Goal: Information Seeking & Learning: Compare options

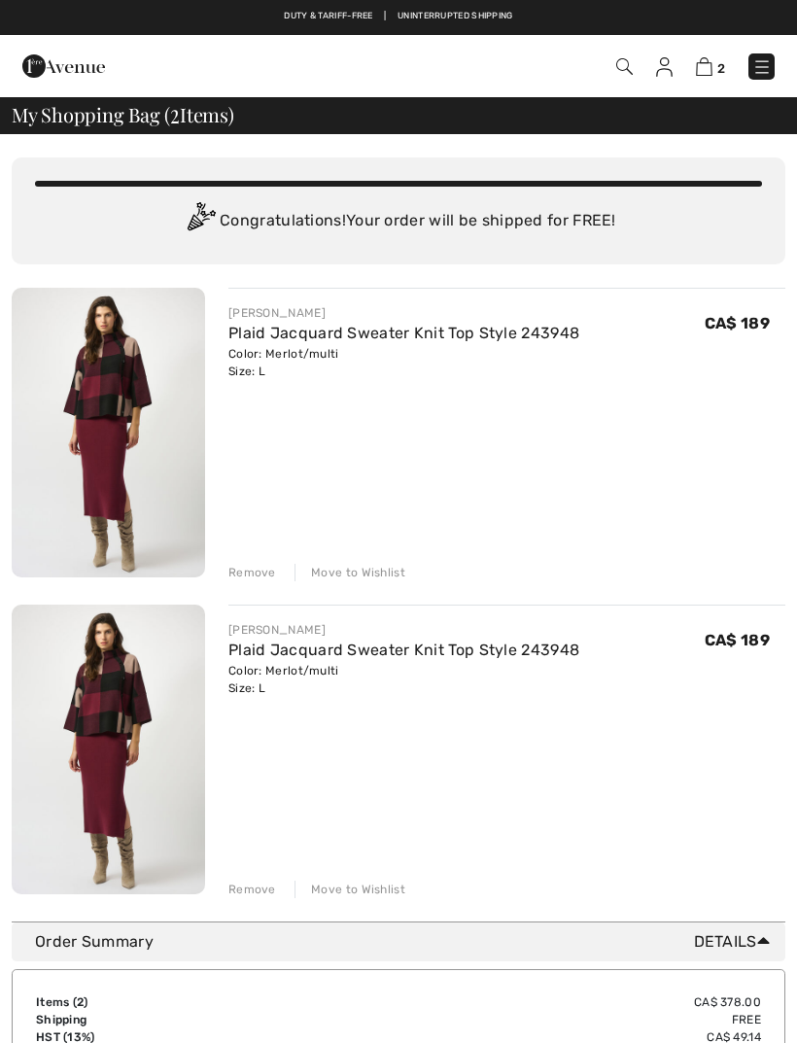
click at [257, 884] on div "Remove" at bounding box center [252, 888] width 48 height 17
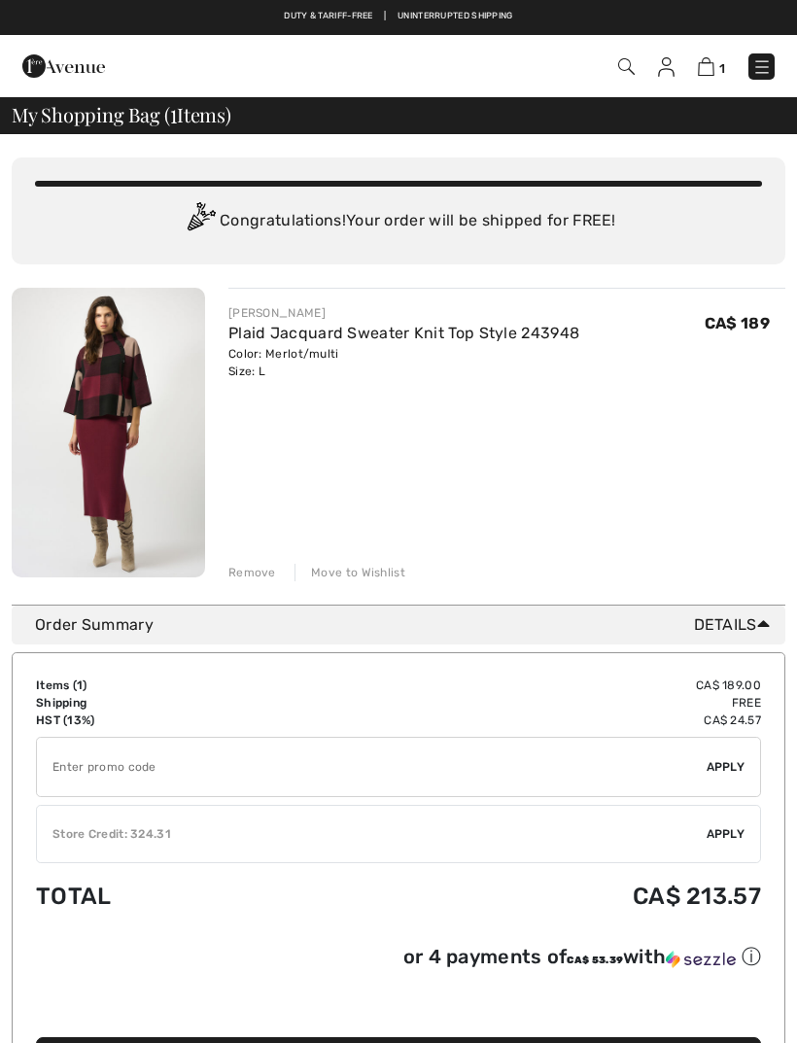
click at [446, 334] on link "Plaid Jacquard Sweater Knit Top Style 243948" at bounding box center [403, 333] width 351 height 18
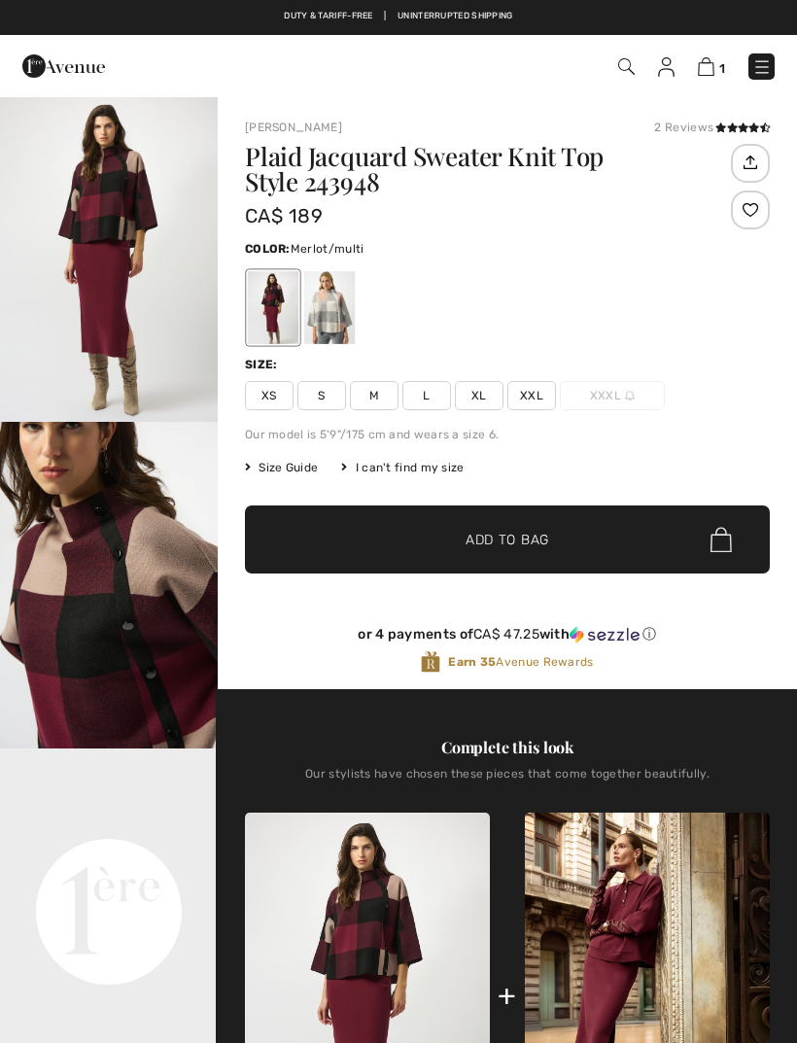
checkbox input "true"
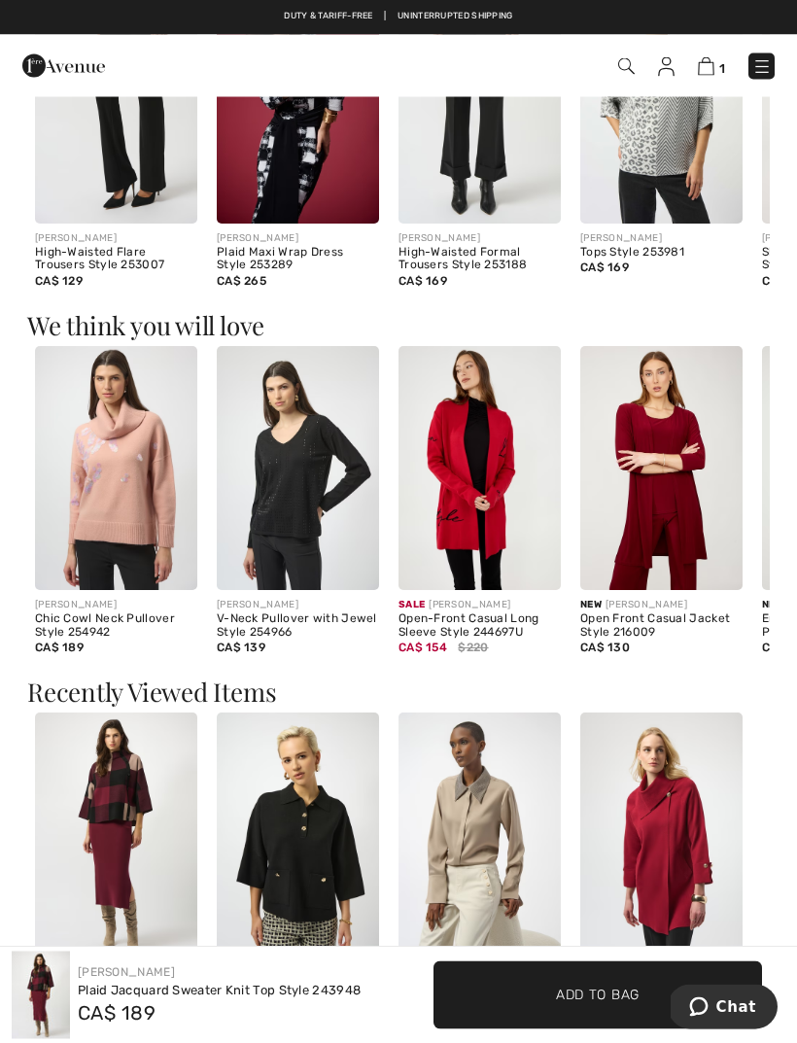
scroll to position [1622, 0]
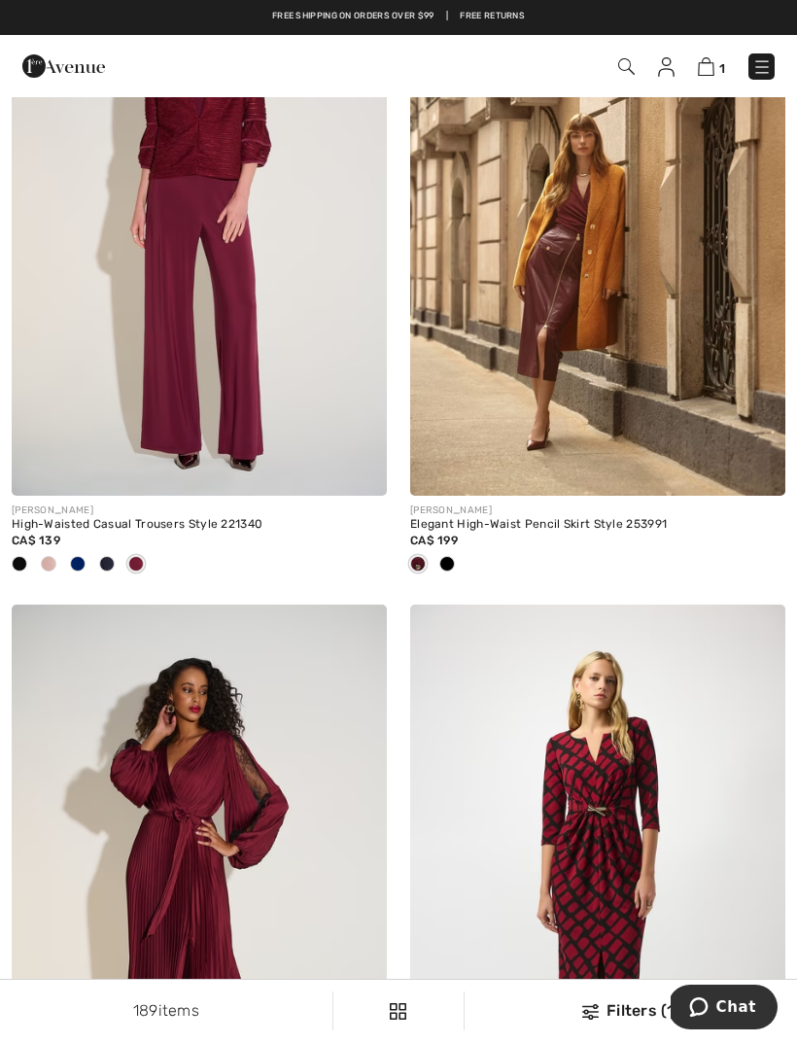
scroll to position [7029, 0]
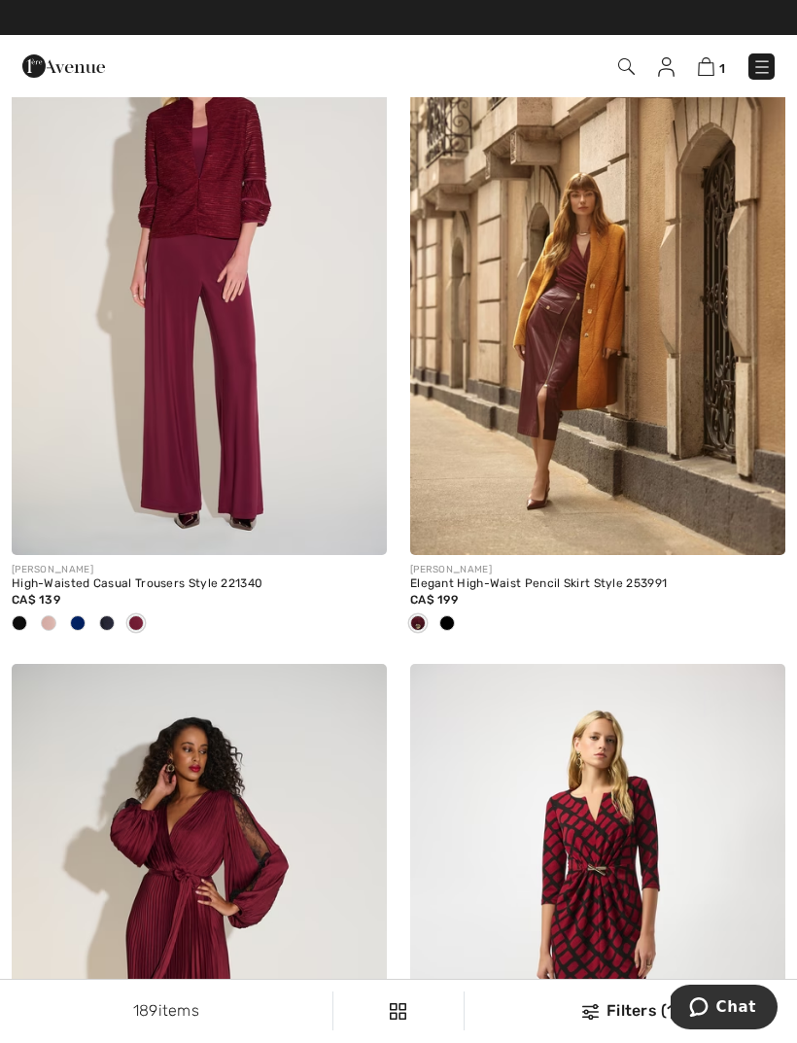
click at [247, 429] on img at bounding box center [199, 273] width 375 height 563
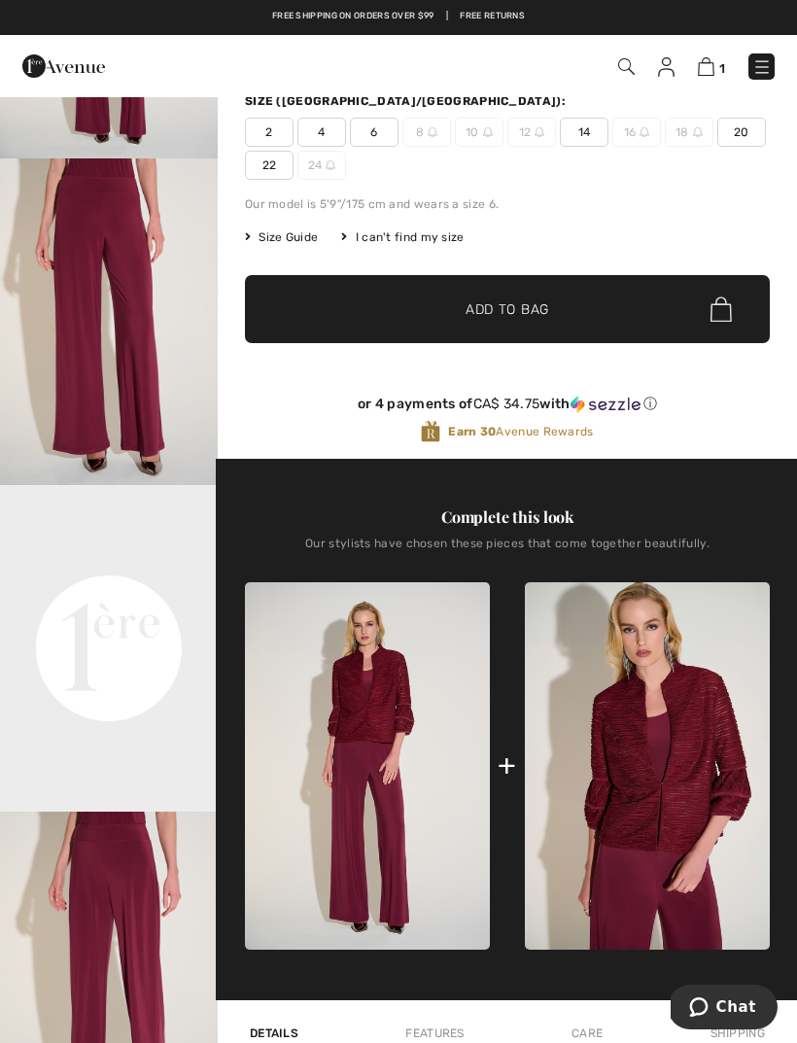
scroll to position [259, 0]
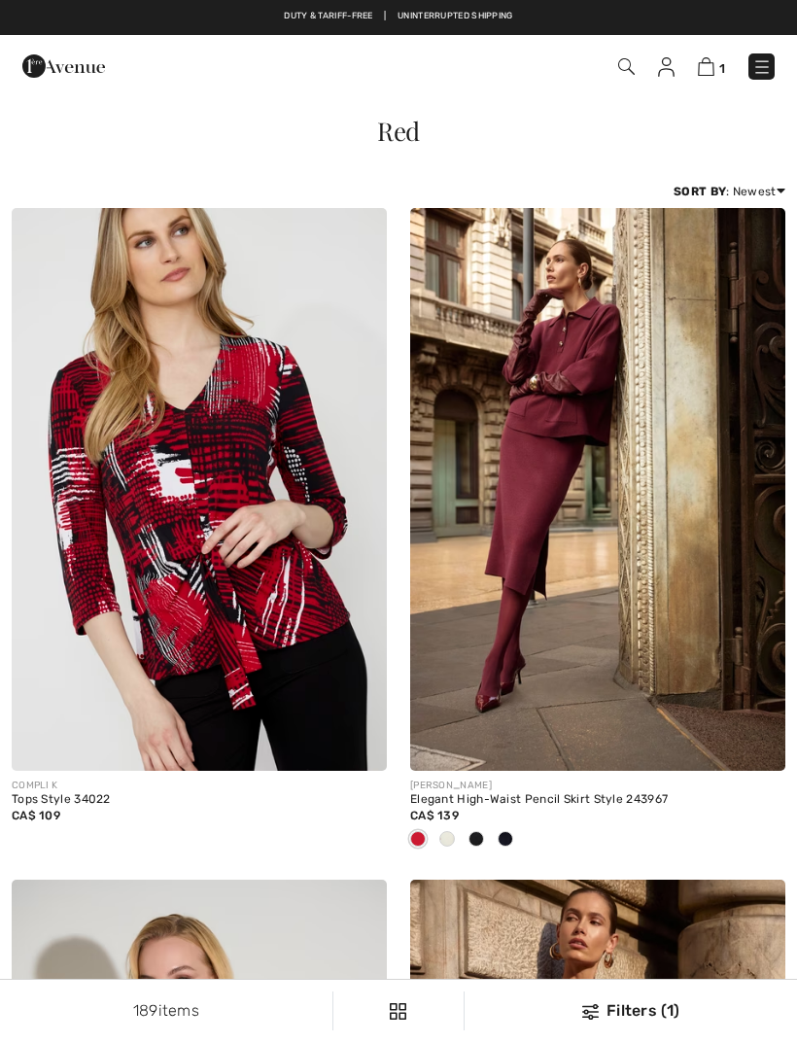
checkbox input "true"
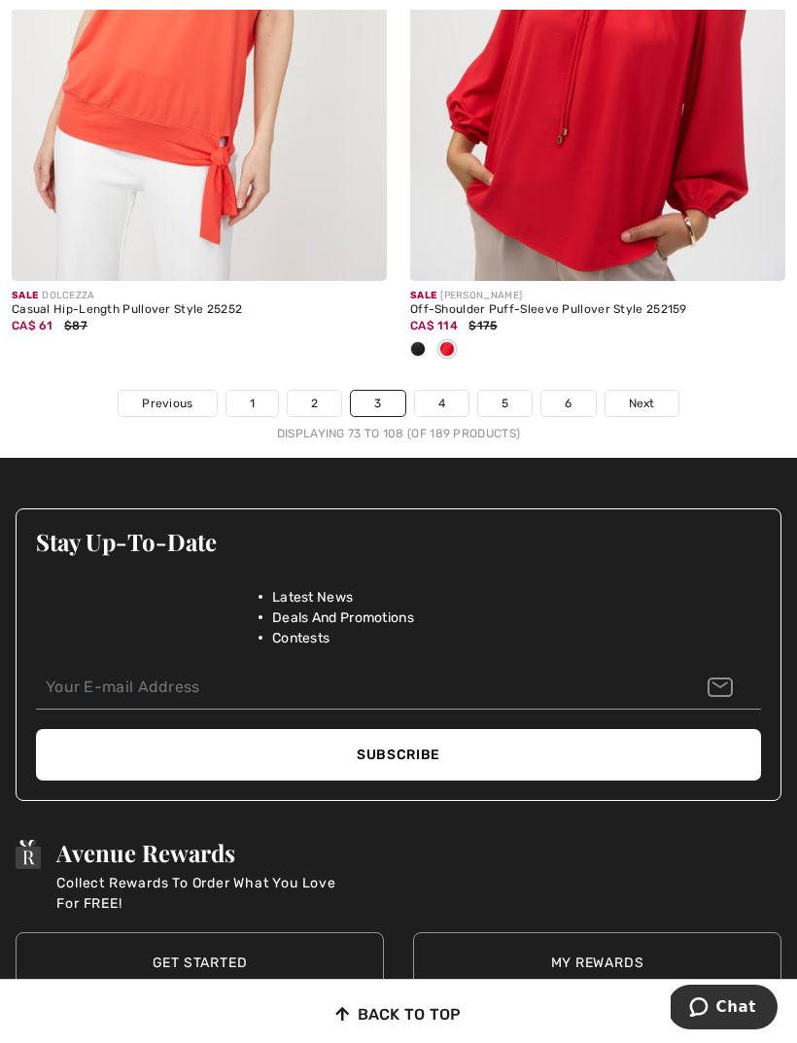
scroll to position [12201, 0]
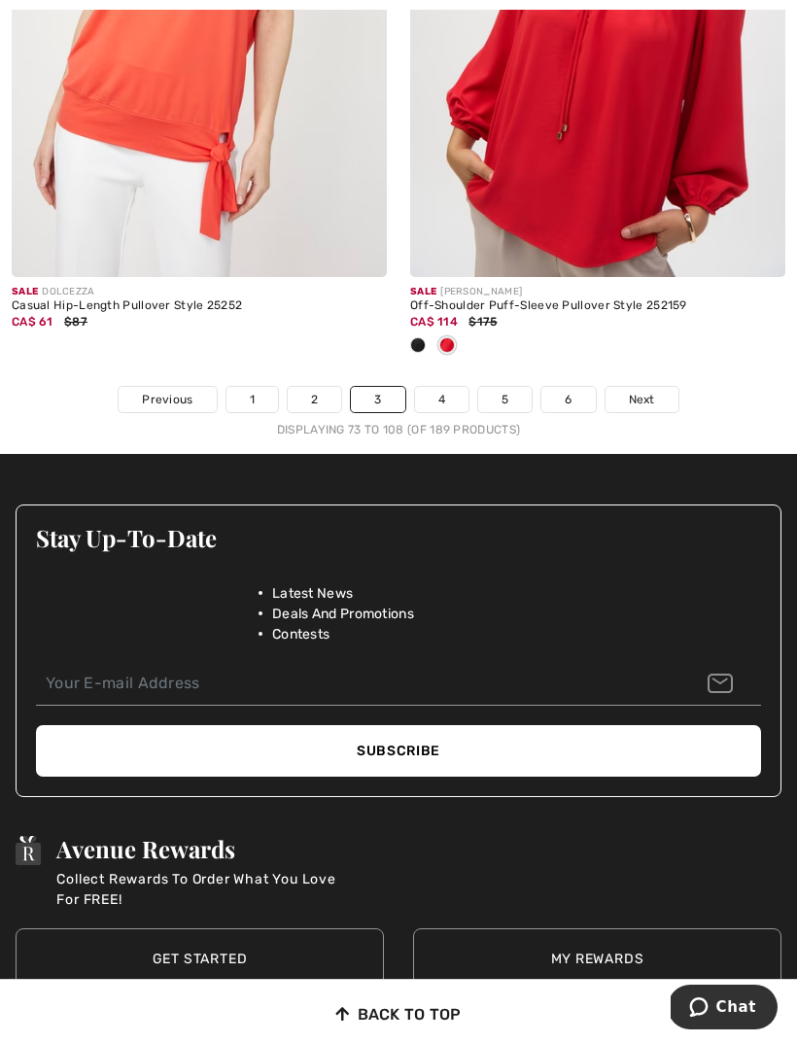
click at [638, 391] on span "Next" at bounding box center [642, 399] width 26 height 17
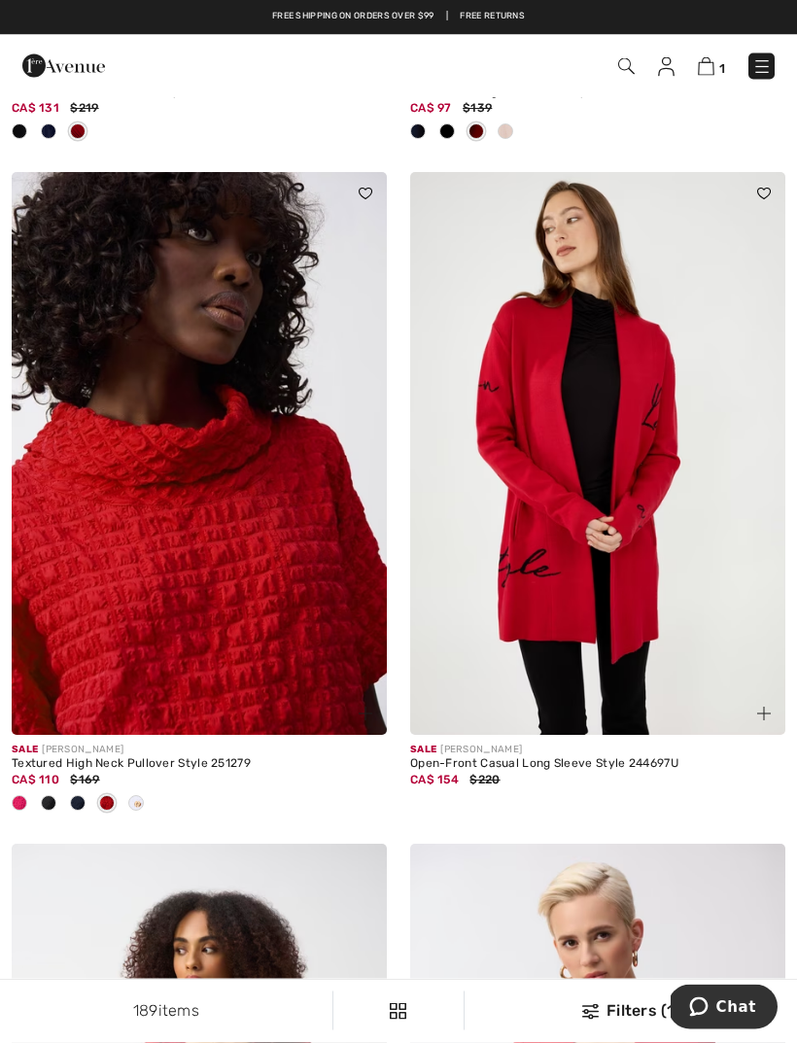
scroll to position [9837, 0]
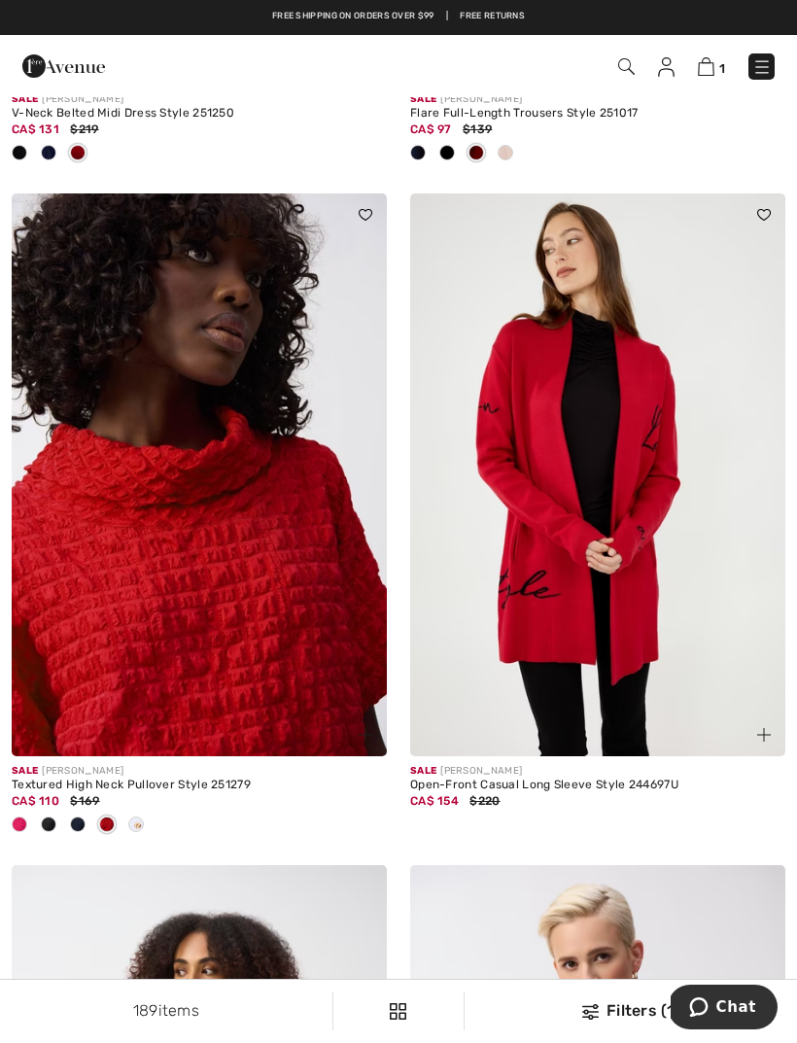
click at [764, 68] on img at bounding box center [761, 66] width 19 height 19
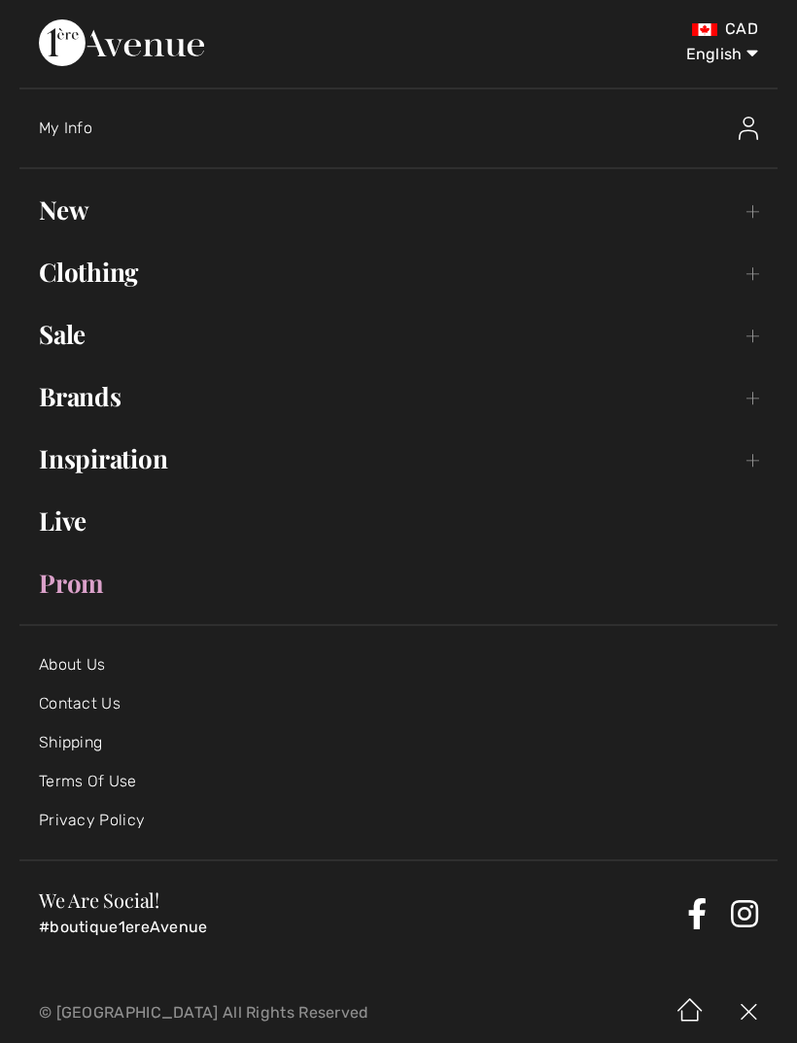
click at [97, 268] on link "Clothing Toggle submenu" at bounding box center [398, 272] width 758 height 43
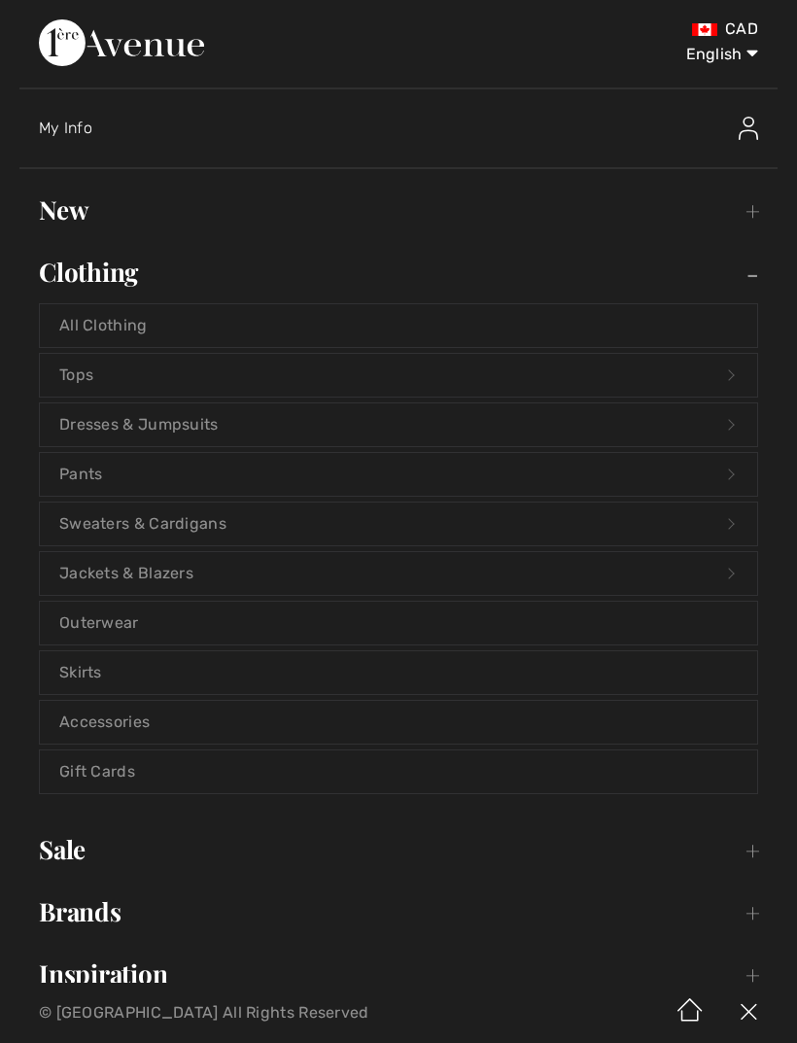
click at [115, 387] on link "Tops Open submenu" at bounding box center [398, 375] width 717 height 43
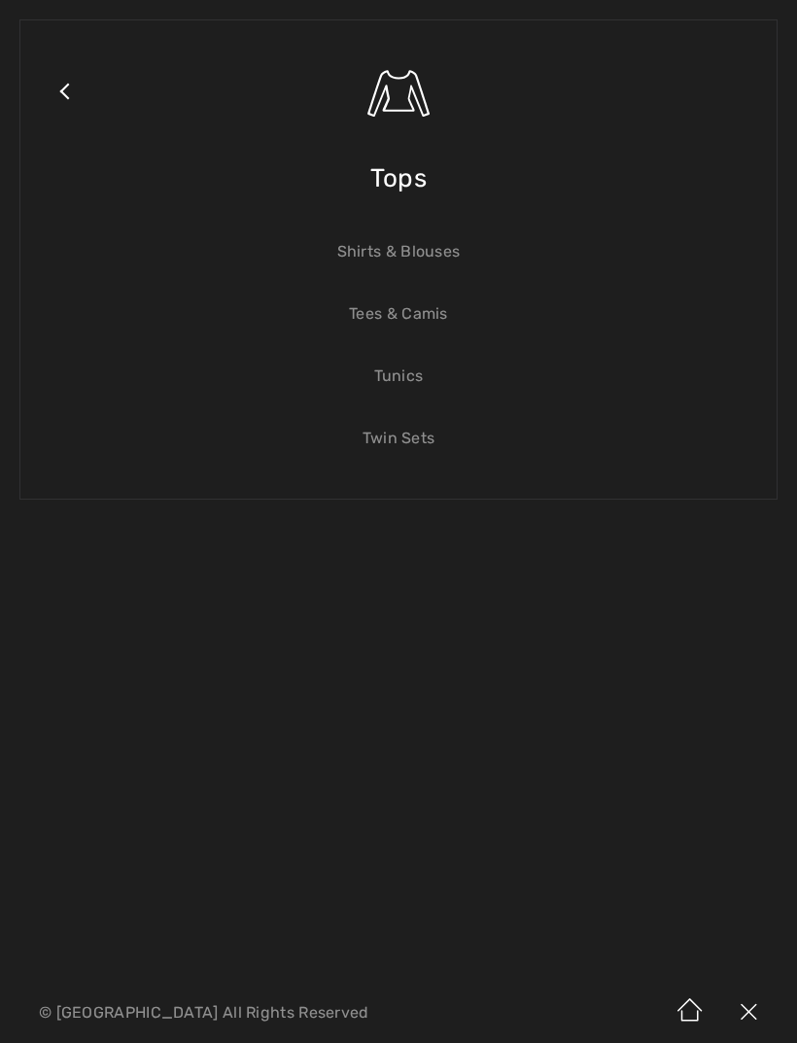
click at [394, 258] on link "Shirts & Blouses" at bounding box center [398, 251] width 717 height 43
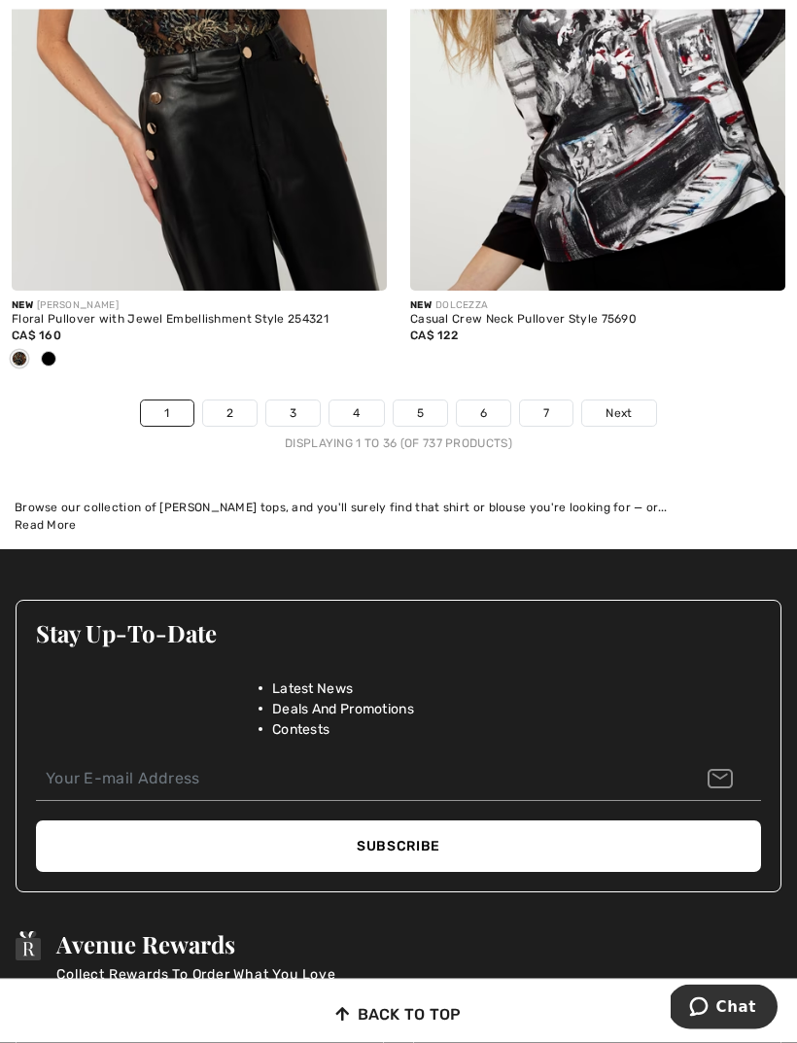
scroll to position [12046, 0]
click at [611, 404] on span "Next" at bounding box center [618, 412] width 26 height 17
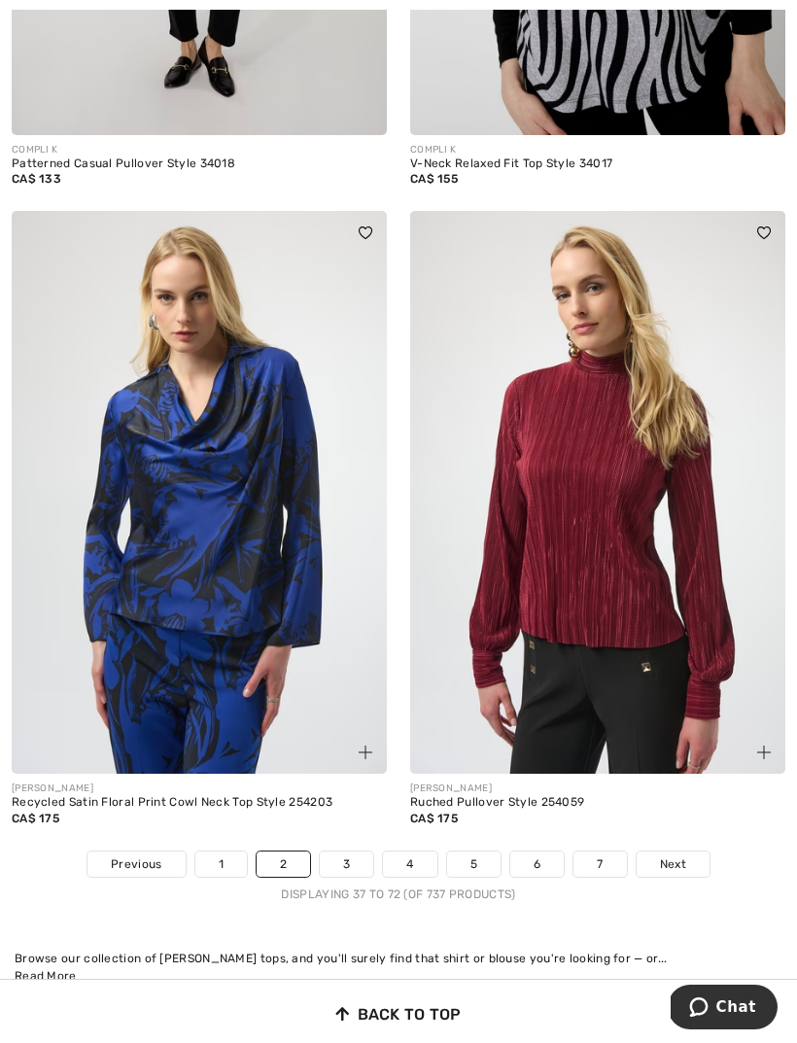
scroll to position [11504, 0]
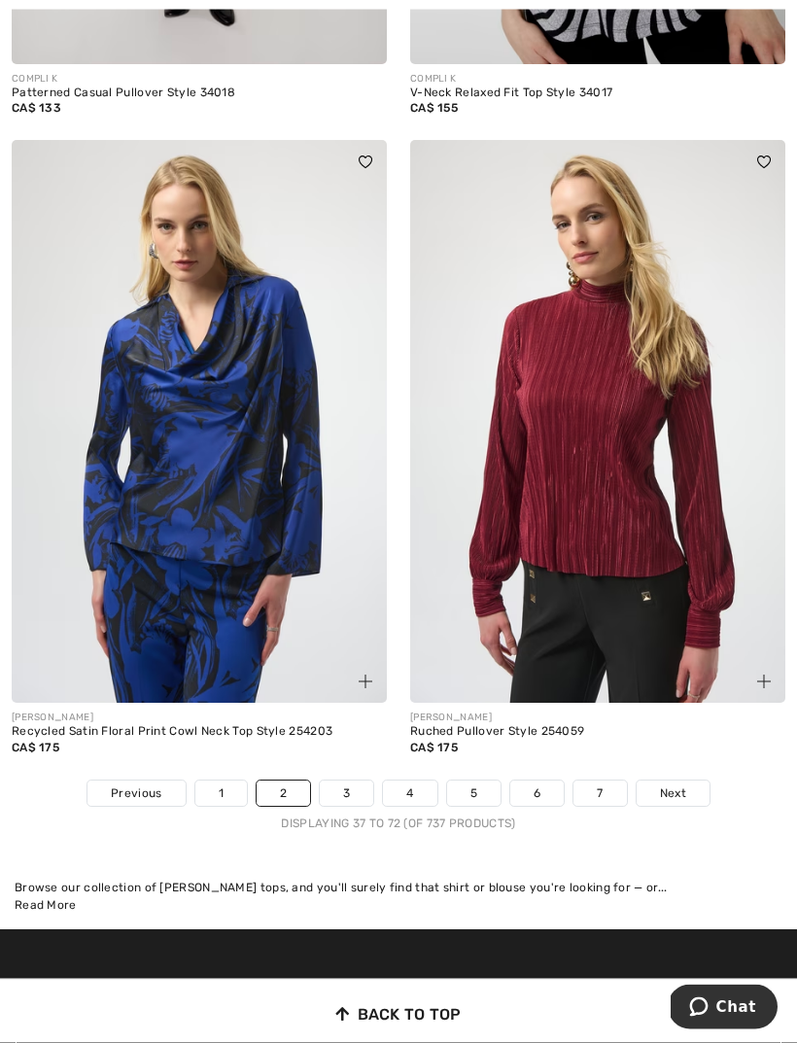
click at [675, 785] on span "Next" at bounding box center [673, 793] width 26 height 17
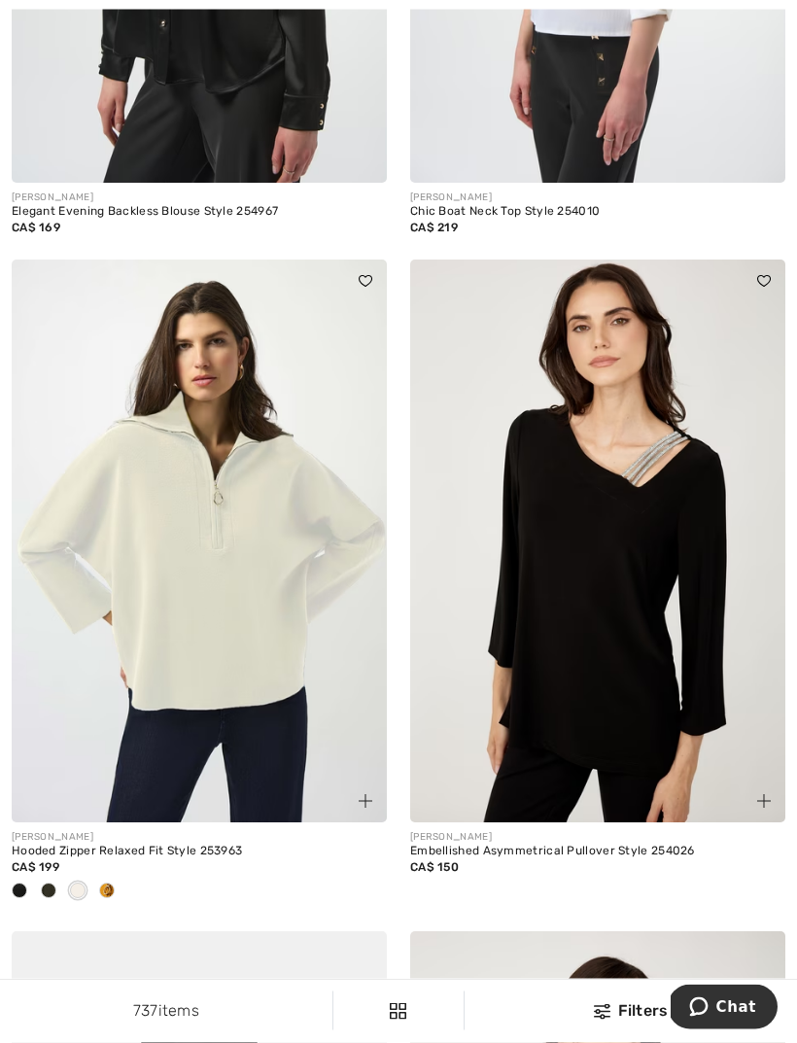
scroll to position [10013, 0]
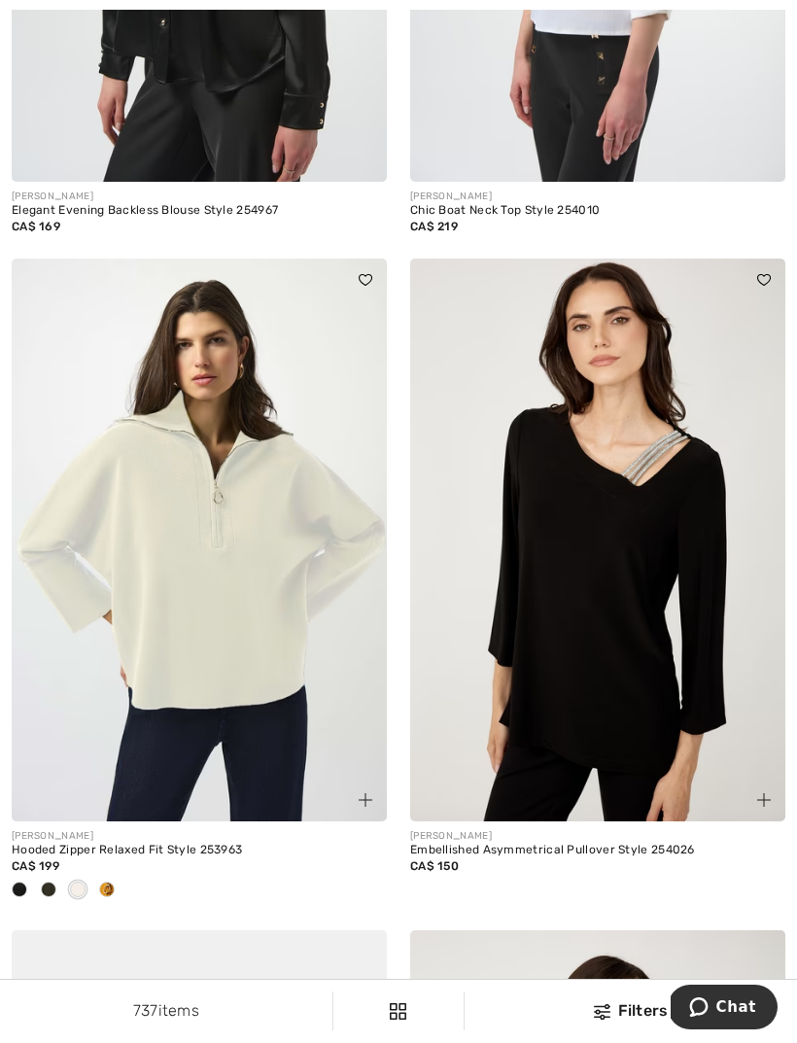
click at [110, 884] on div at bounding box center [106, 890] width 29 height 32
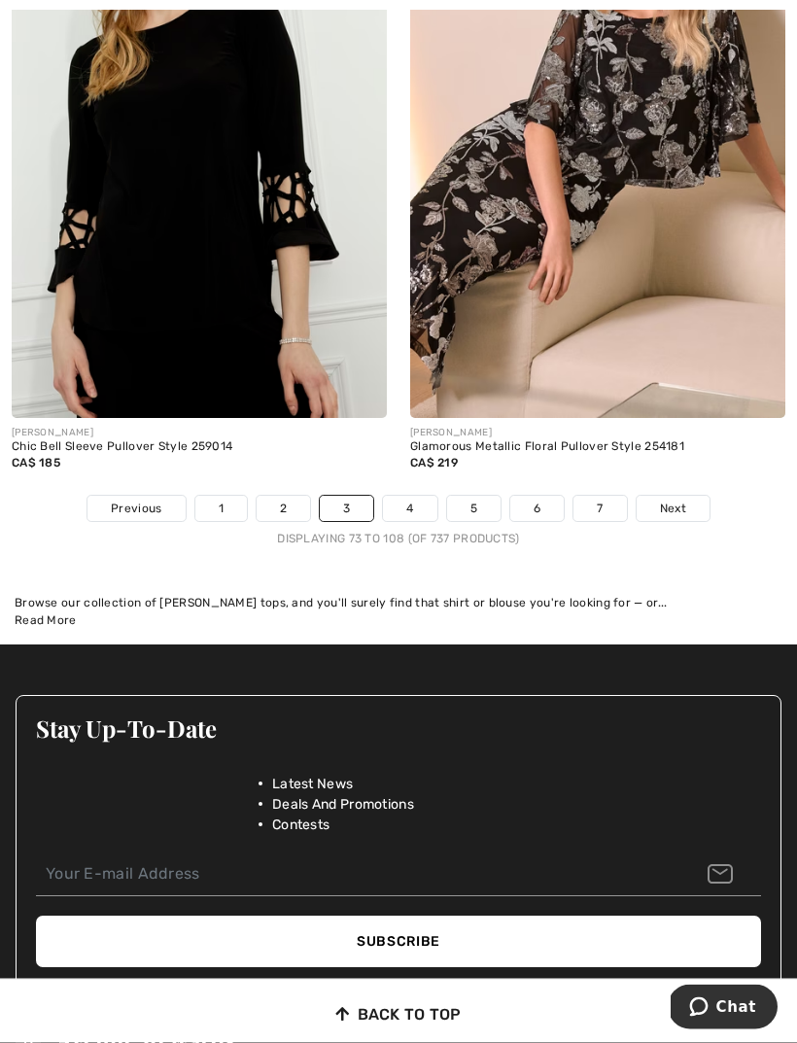
scroll to position [11758, 0]
click at [667, 499] on span "Next" at bounding box center [673, 507] width 26 height 17
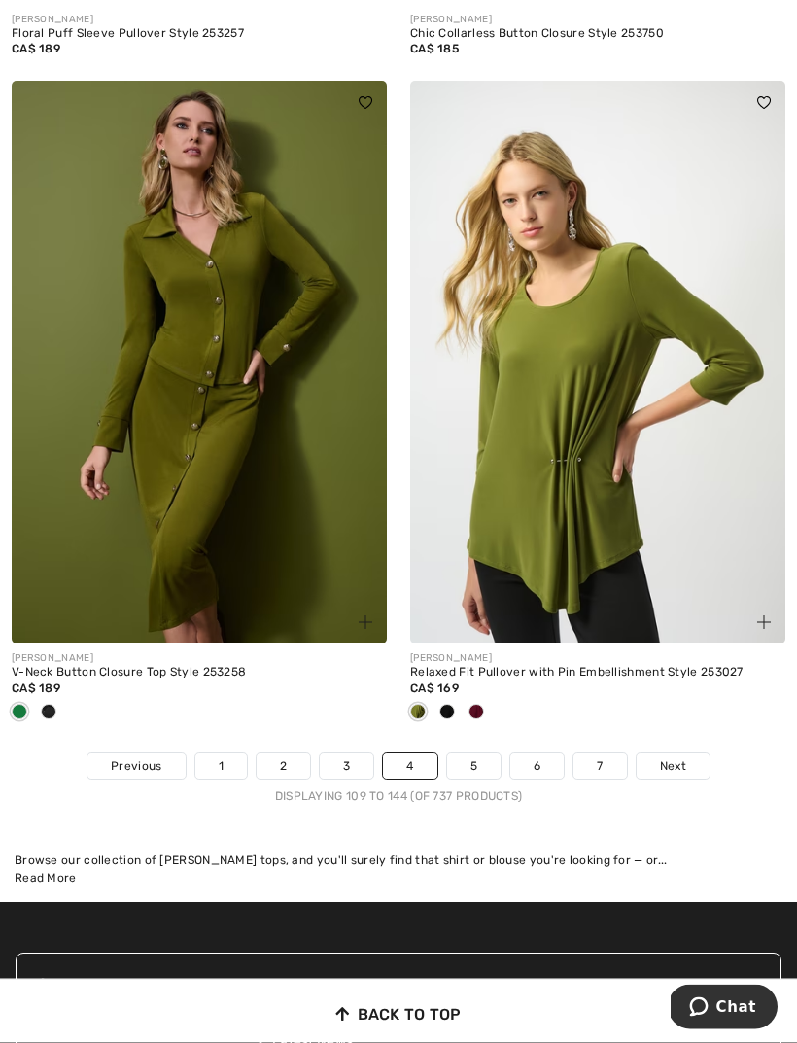
scroll to position [11597, 0]
click at [669, 757] on span "Next" at bounding box center [673, 765] width 26 height 17
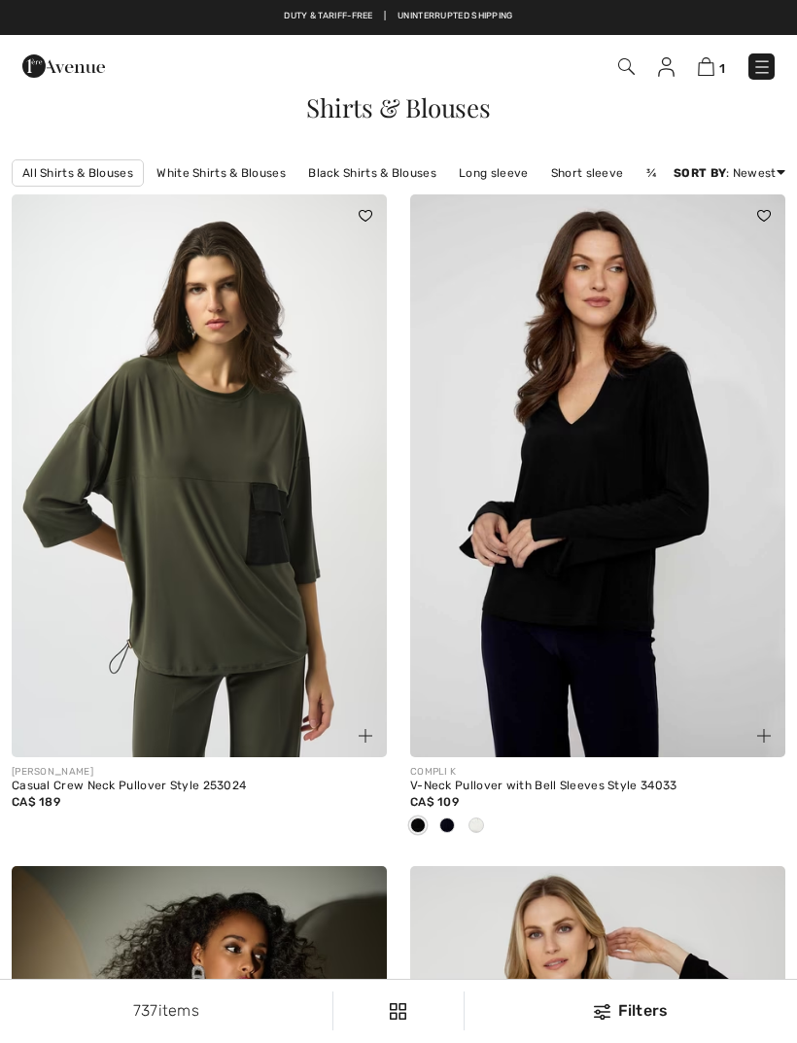
checkbox input "true"
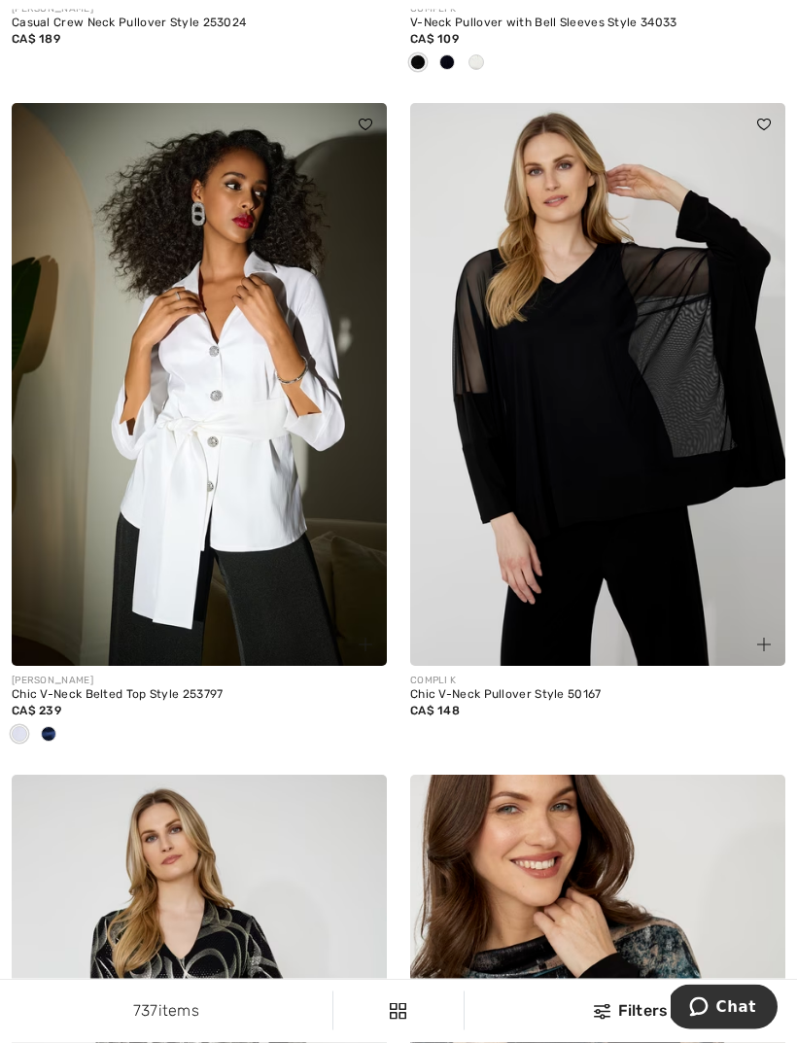
scroll to position [763, 0]
click at [605, 559] on img at bounding box center [597, 384] width 375 height 563
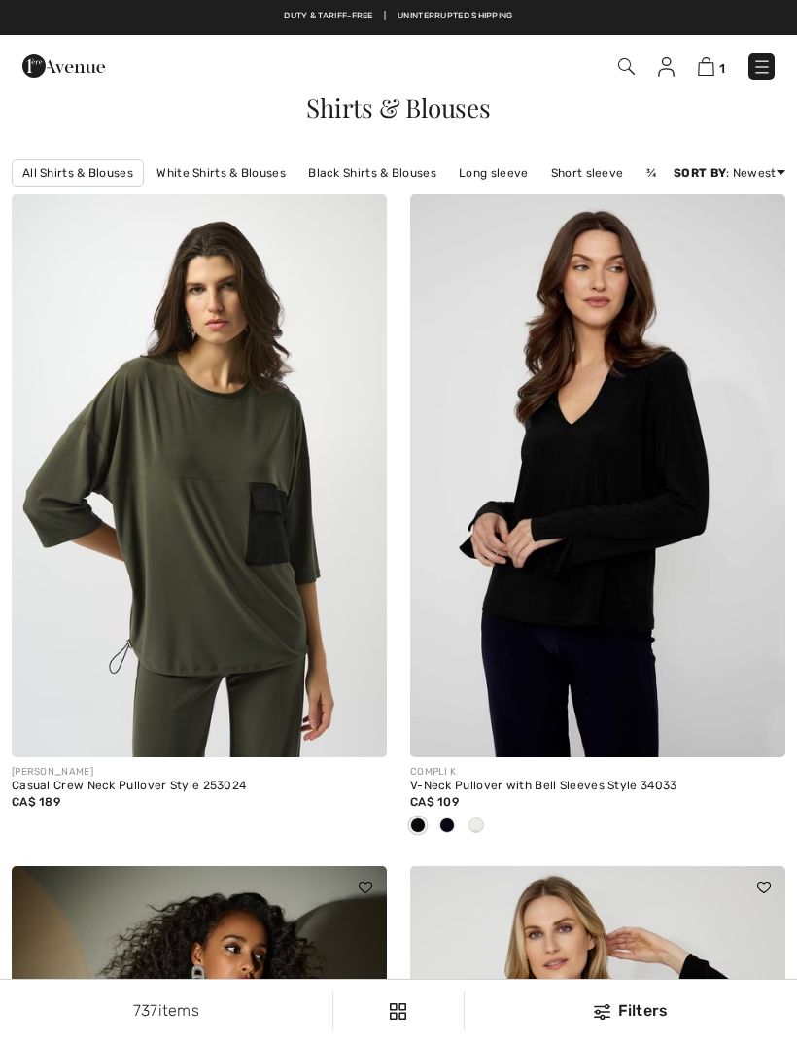
checkbox input "true"
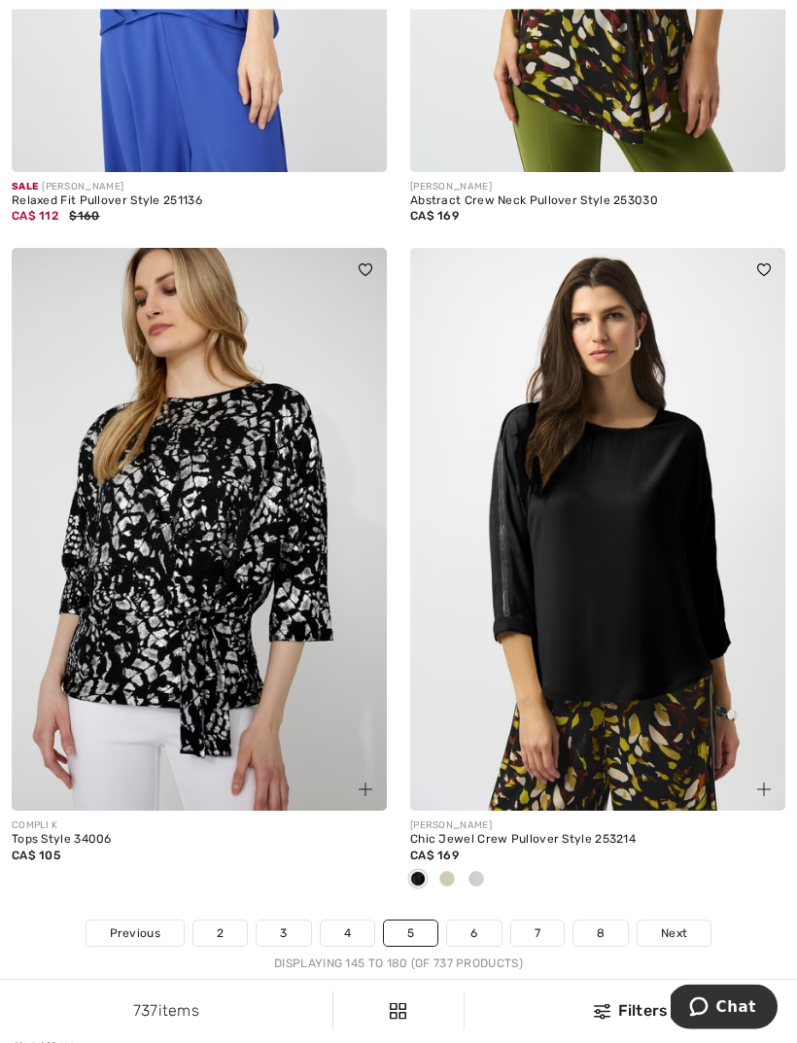
scroll to position [11367, 0]
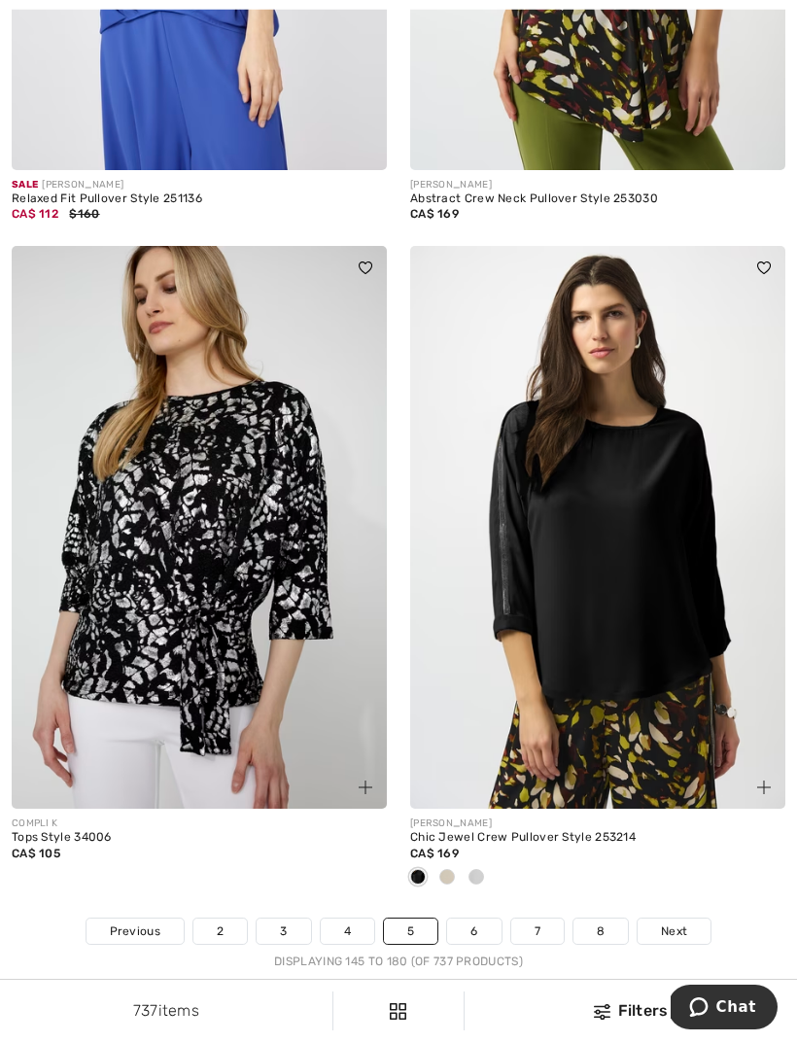
click at [675, 922] on span "Next" at bounding box center [674, 930] width 26 height 17
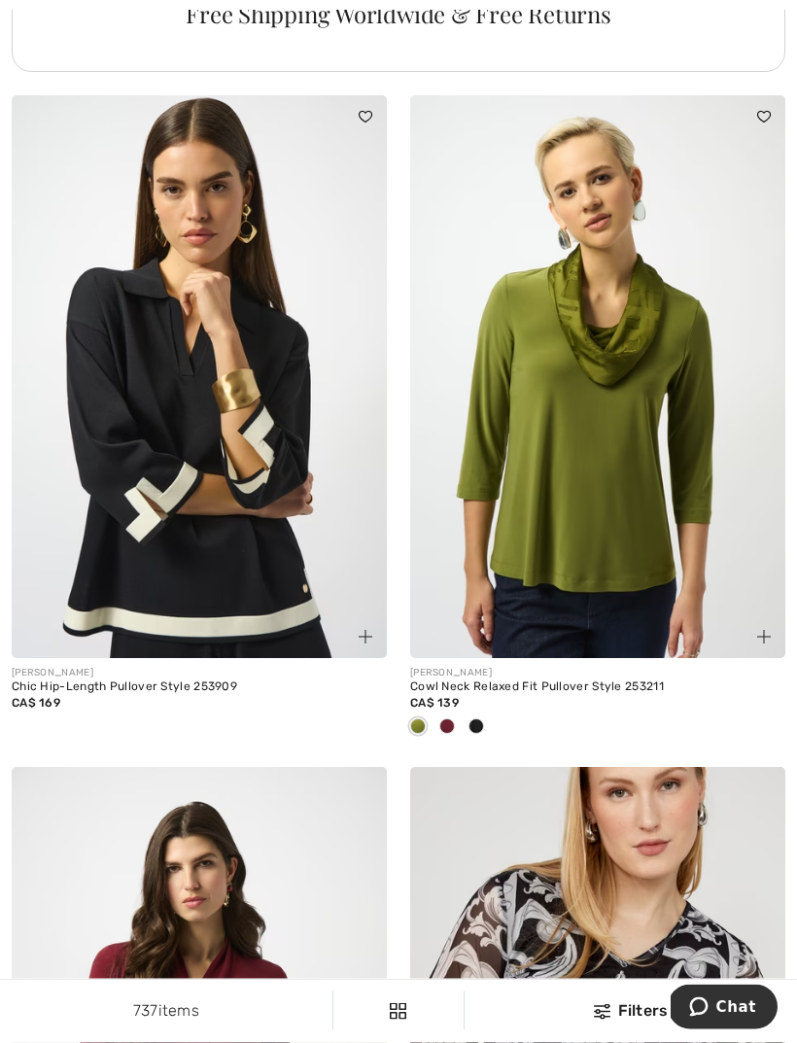
scroll to position [4099, 0]
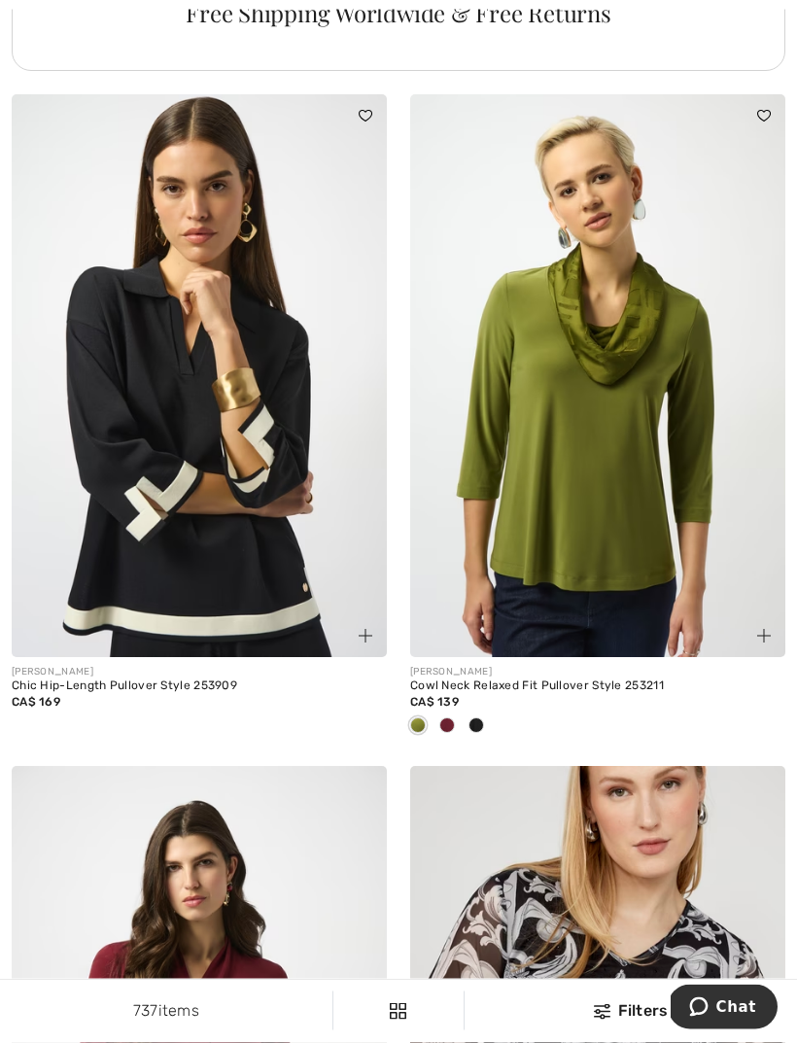
click at [162, 579] on img at bounding box center [199, 376] width 375 height 563
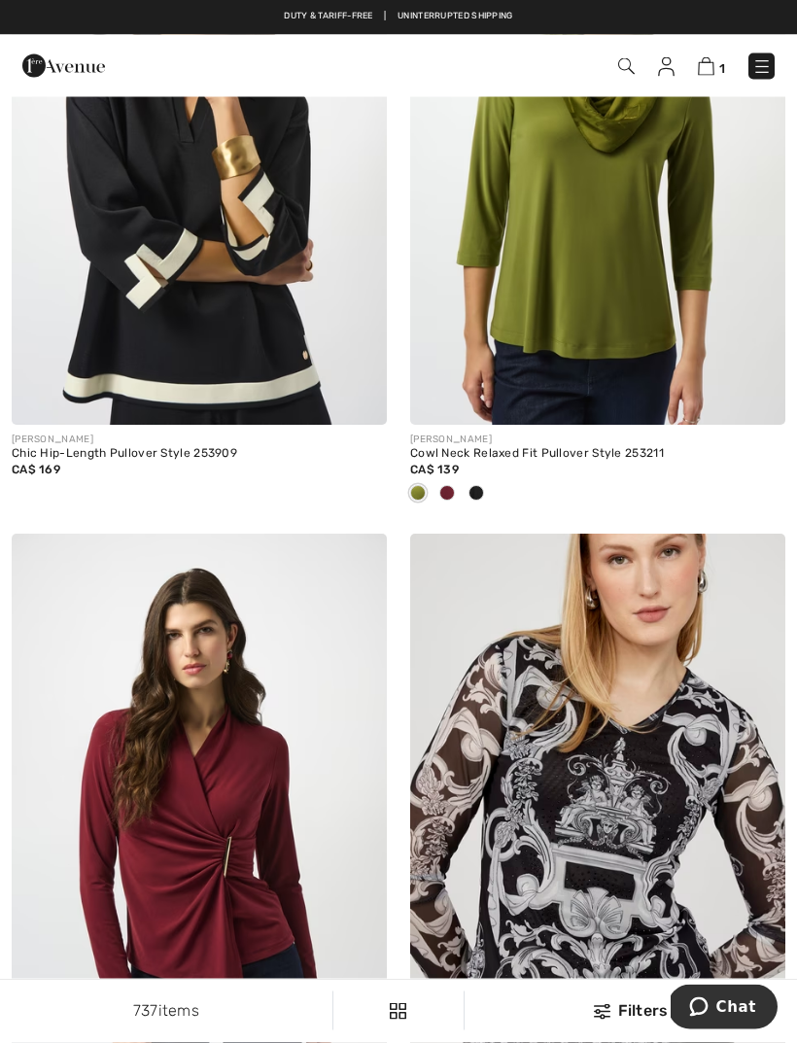
scroll to position [4333, 0]
click at [273, 308] on img at bounding box center [199, 143] width 375 height 563
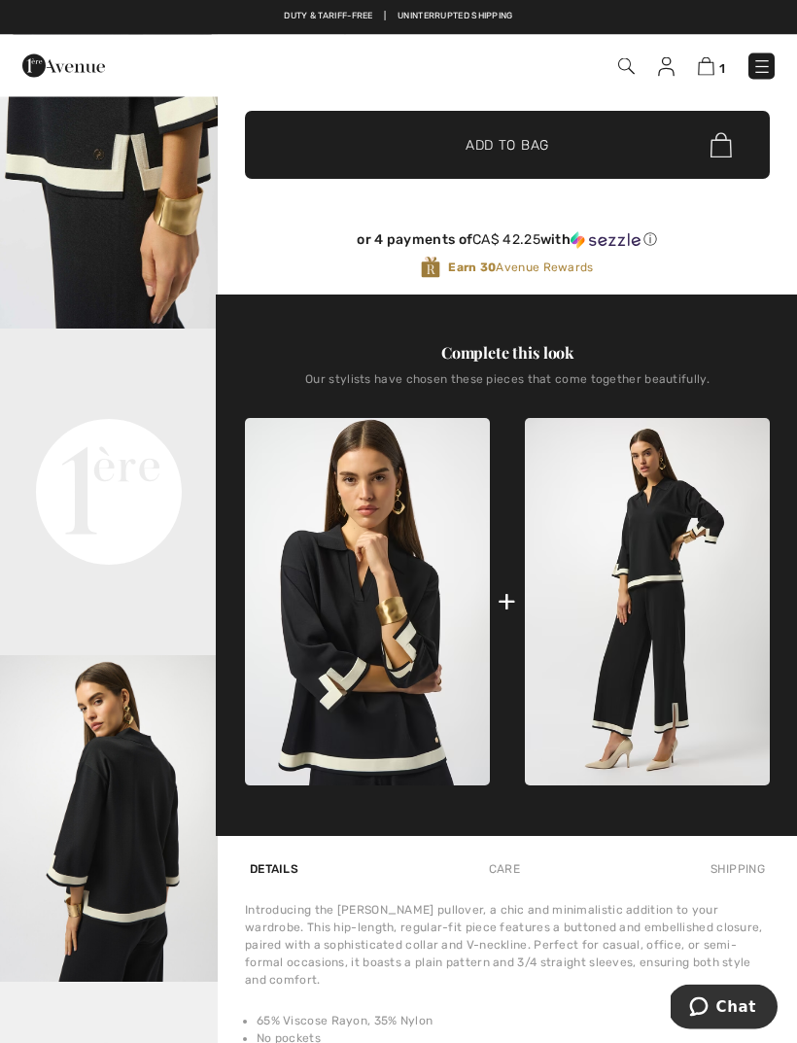
scroll to position [420, 0]
click at [669, 693] on img at bounding box center [647, 601] width 245 height 367
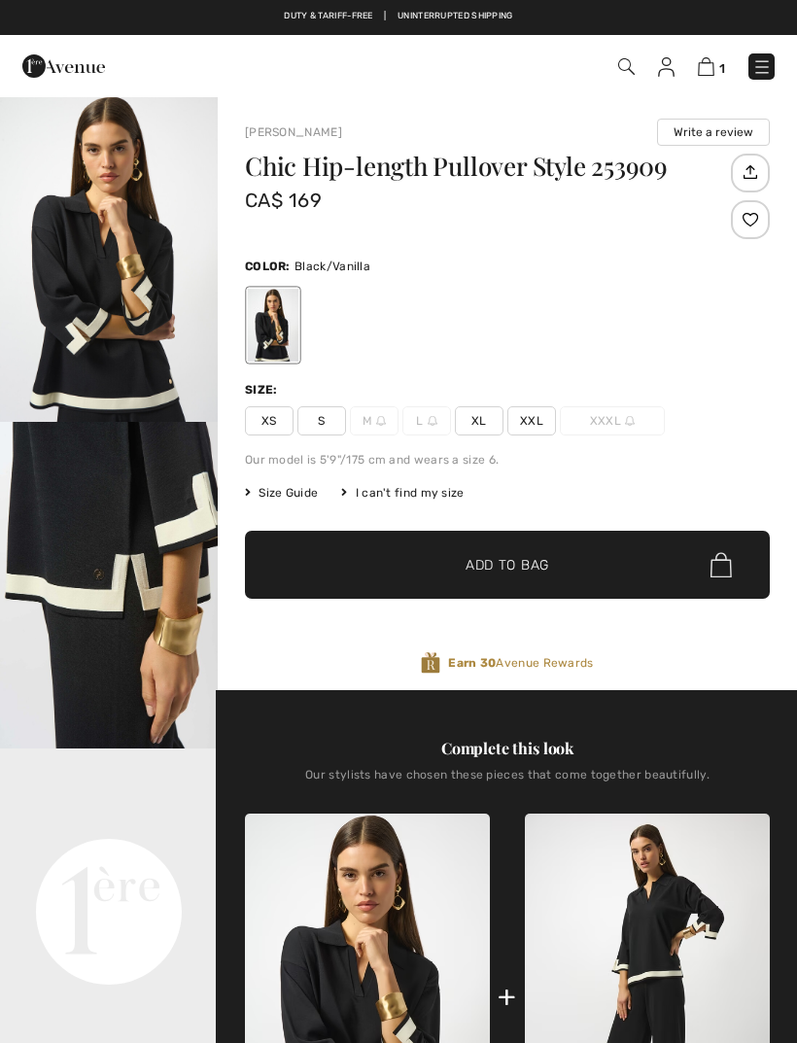
scroll to position [482, 0]
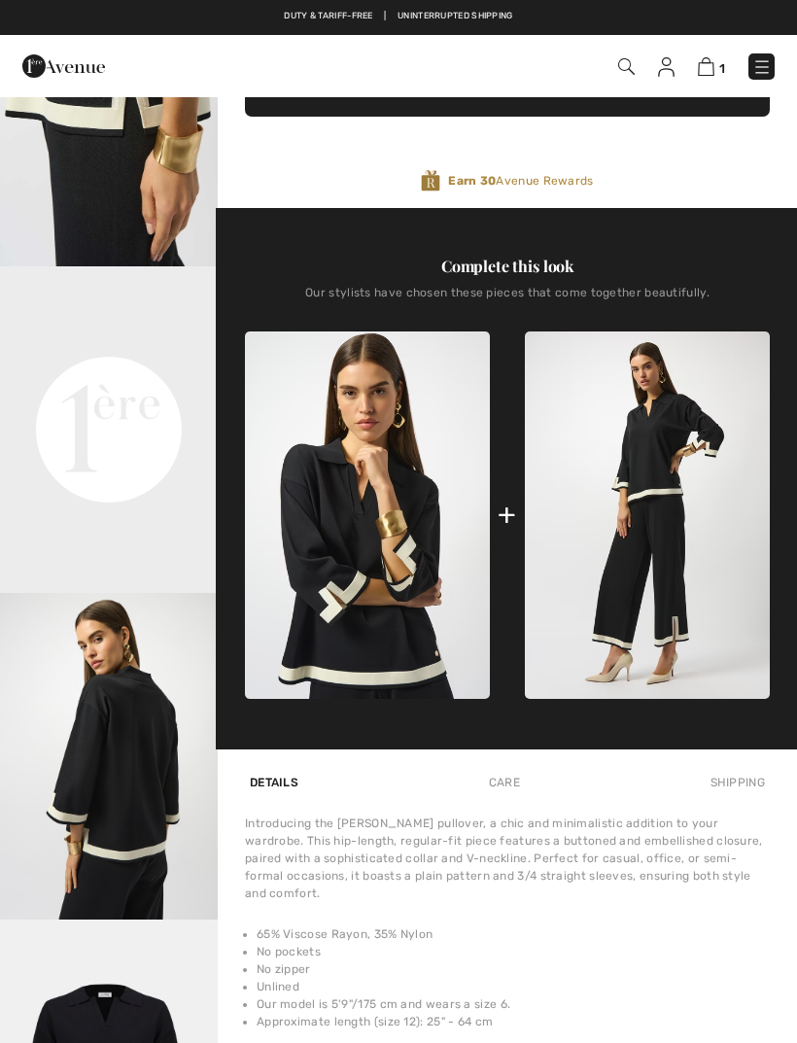
checkbox input "true"
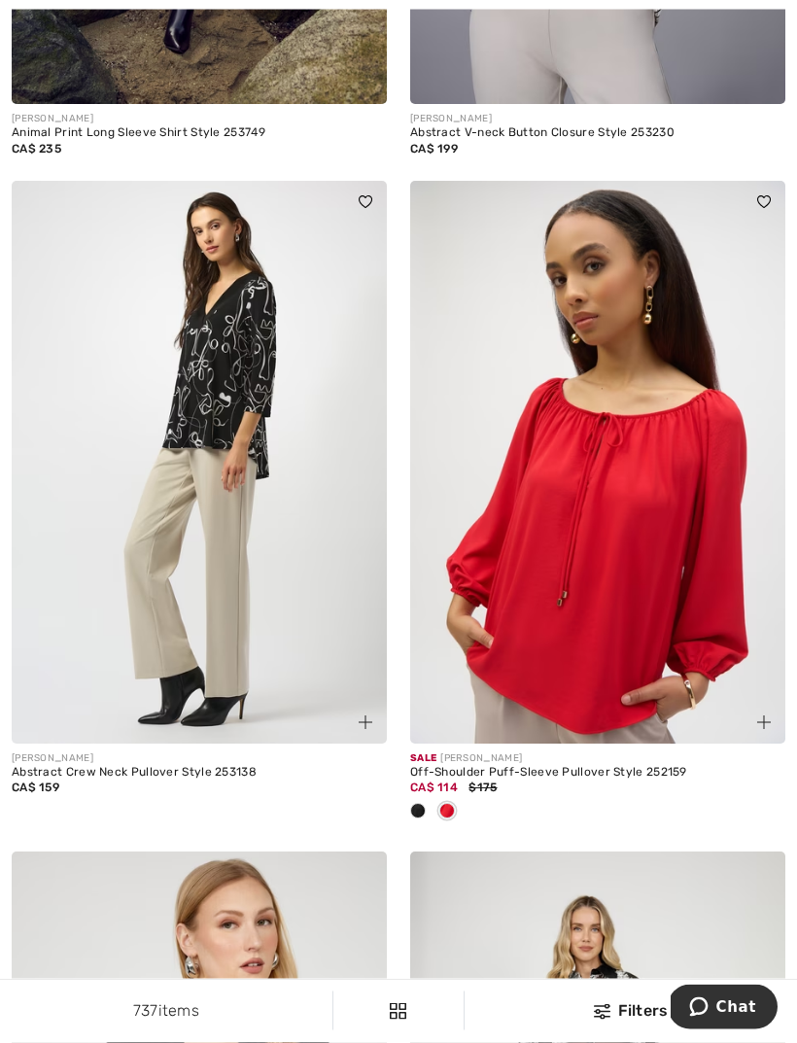
scroll to position [5997, 0]
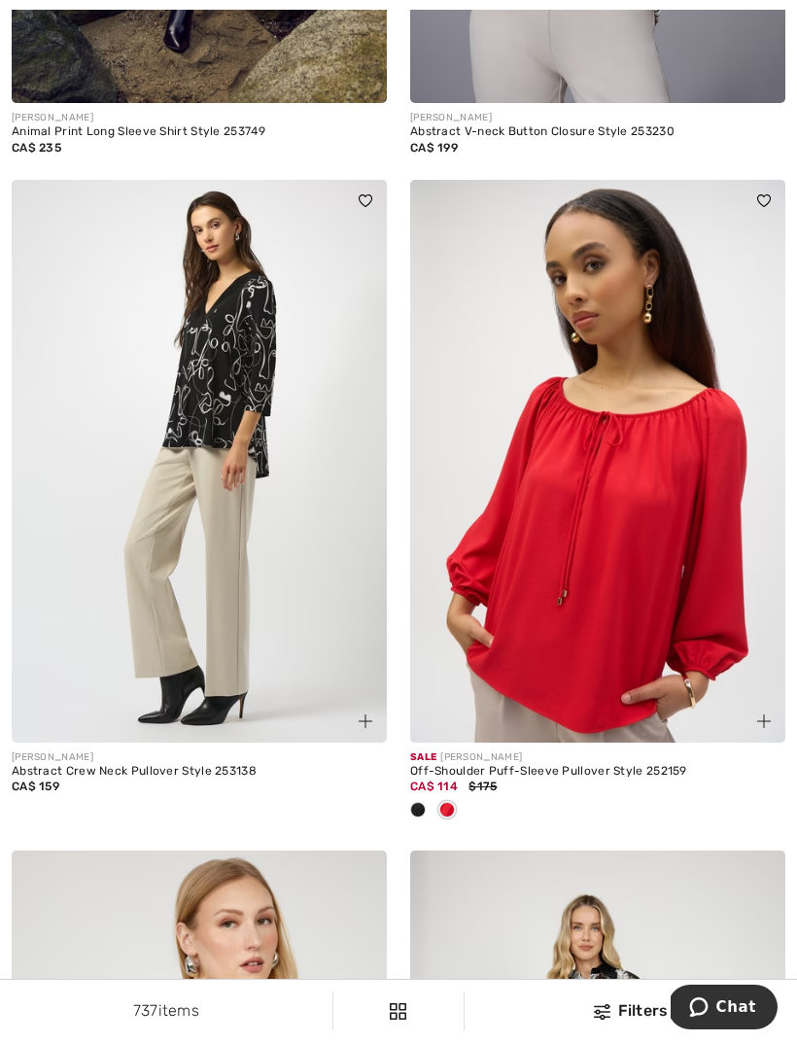
click at [196, 404] on img at bounding box center [199, 461] width 375 height 563
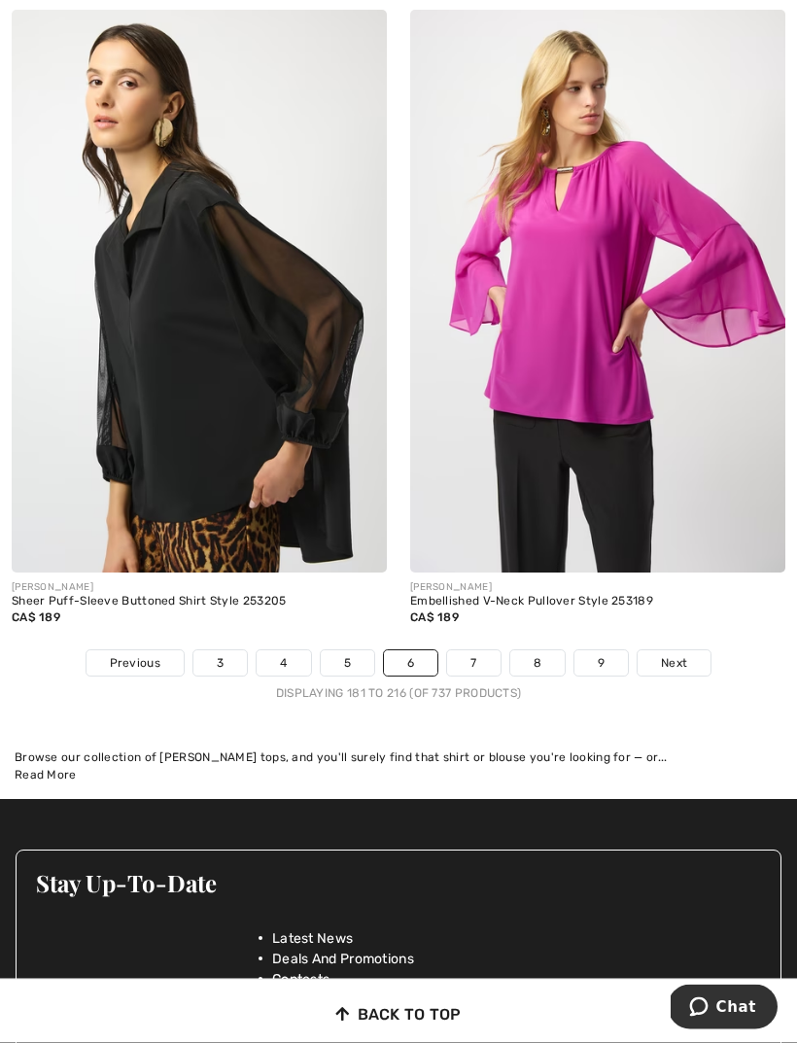
scroll to position [11669, 0]
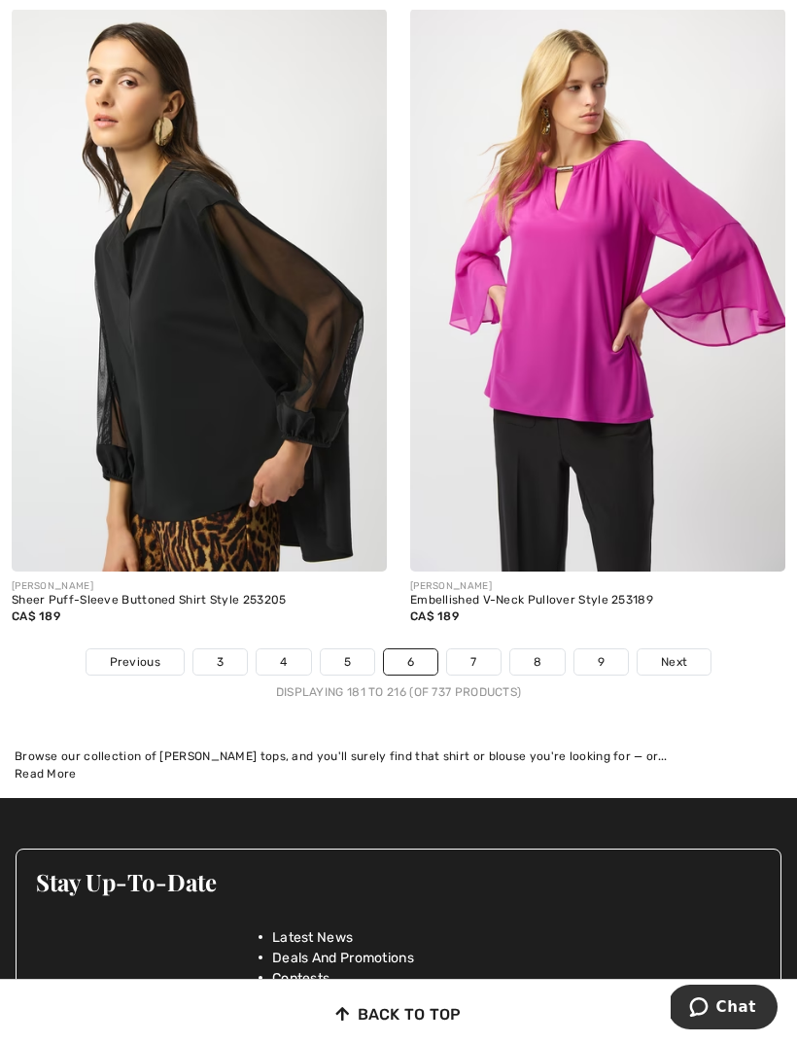
click at [671, 653] on span "Next" at bounding box center [674, 661] width 26 height 17
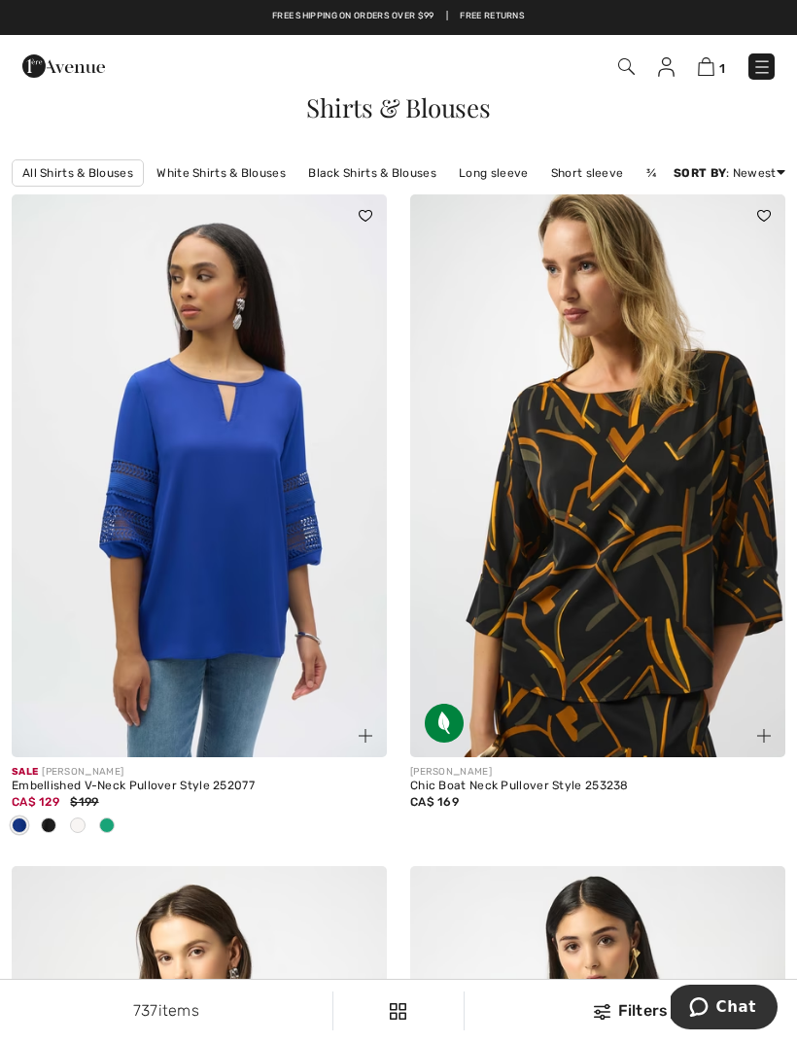
click at [605, 566] on img at bounding box center [597, 475] width 375 height 563
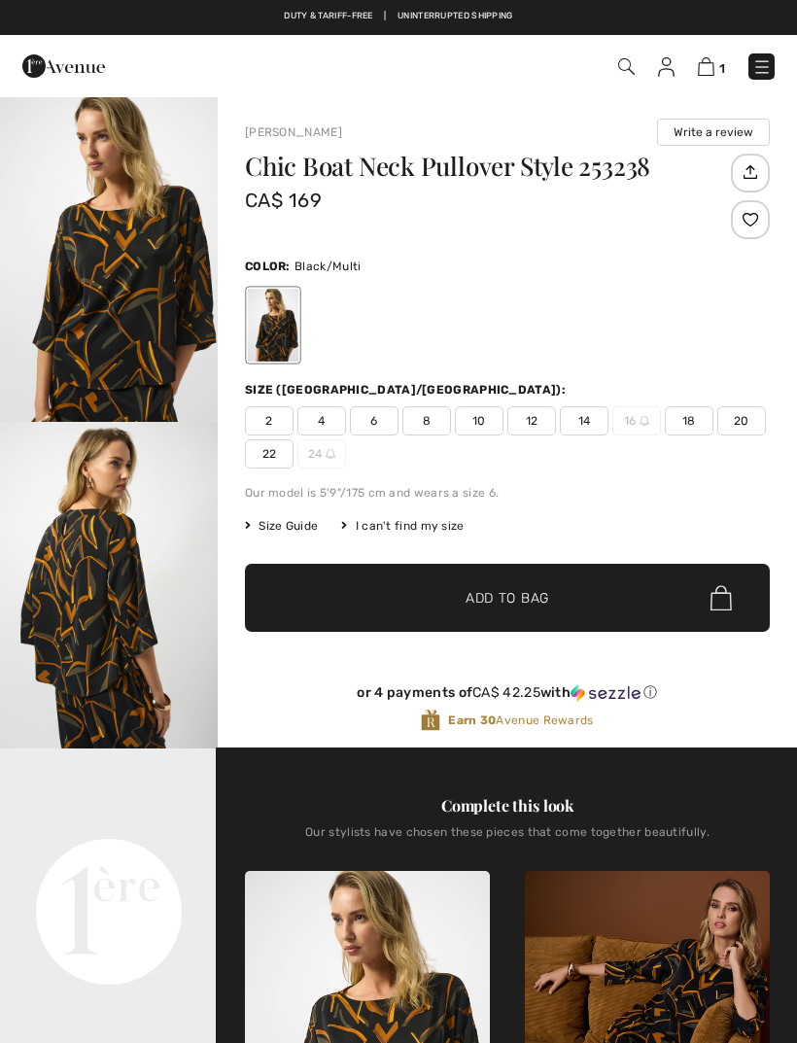
checkbox input "true"
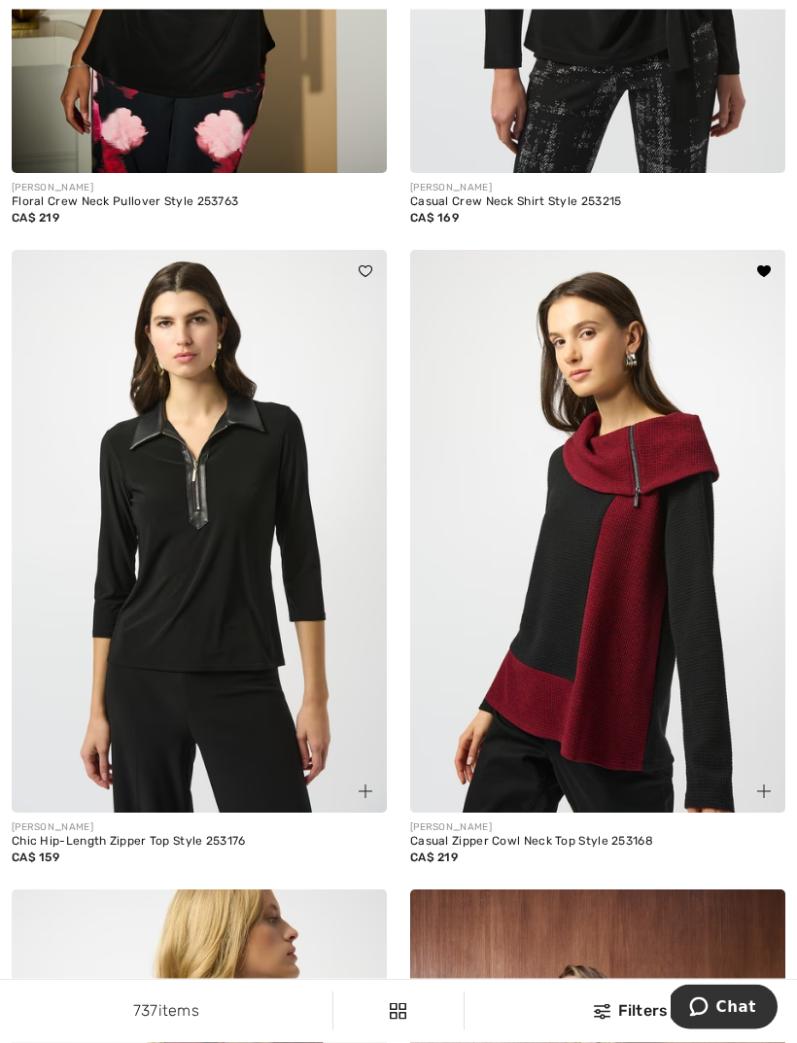
scroll to position [2533, 0]
click at [585, 612] on img at bounding box center [597, 531] width 375 height 563
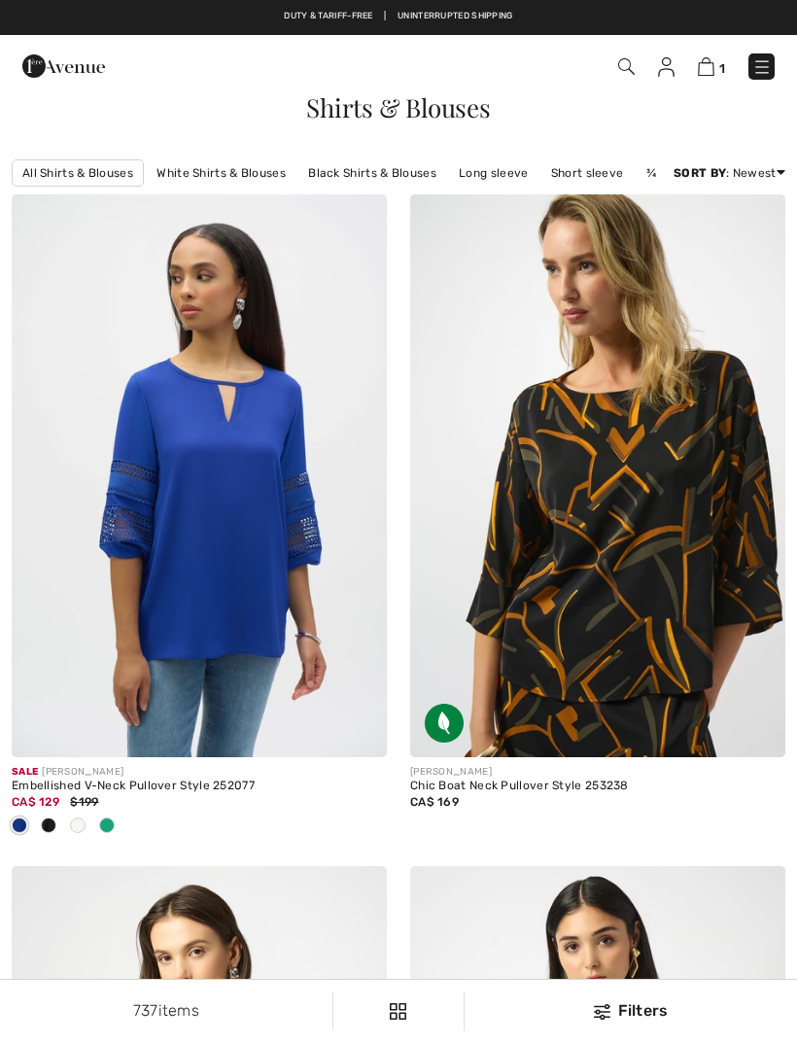
scroll to position [2595, 0]
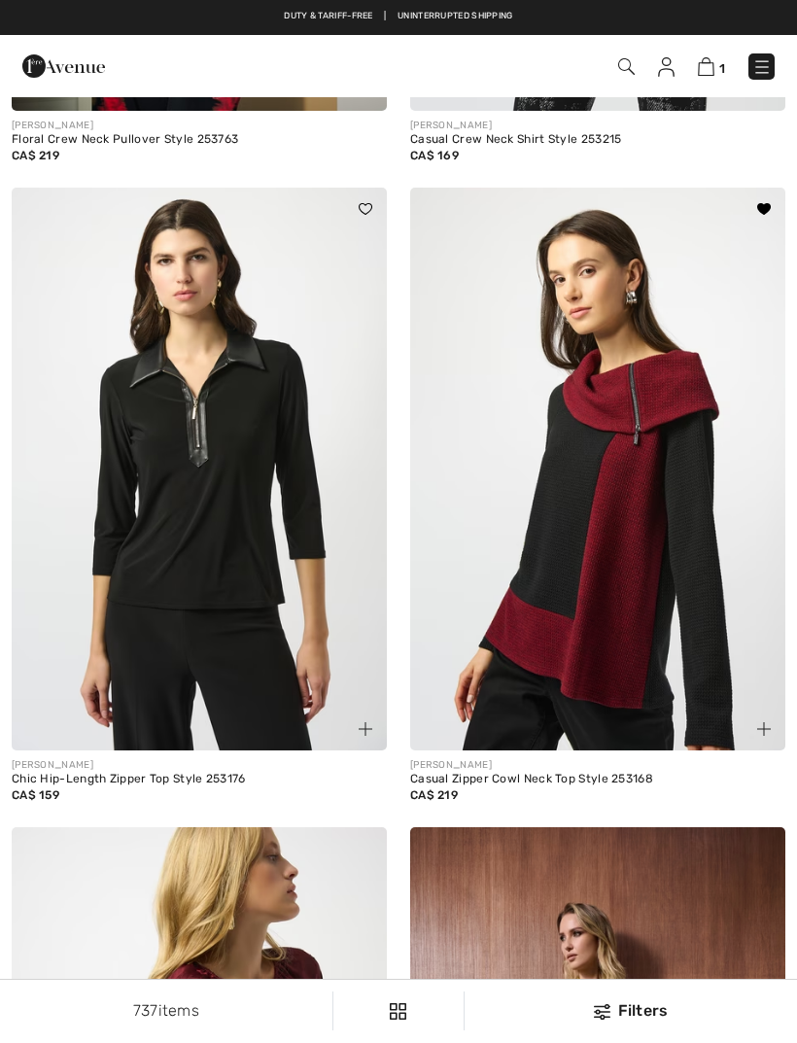
checkbox input "true"
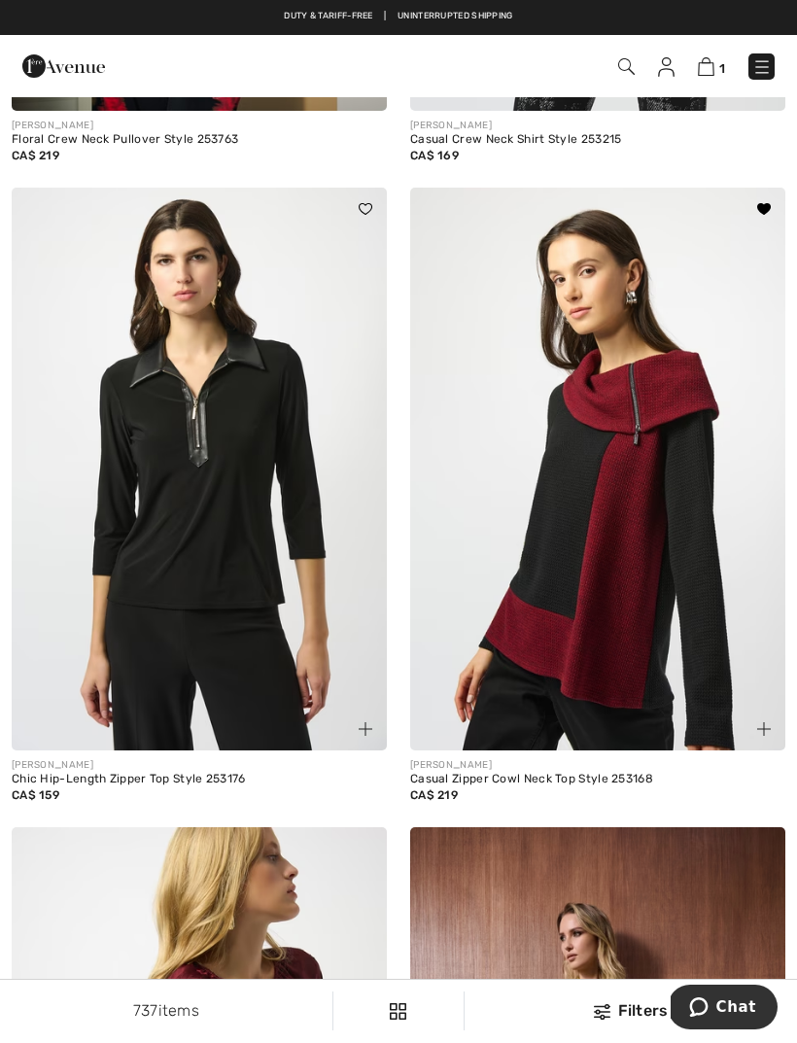
click at [652, 553] on img at bounding box center [597, 469] width 375 height 563
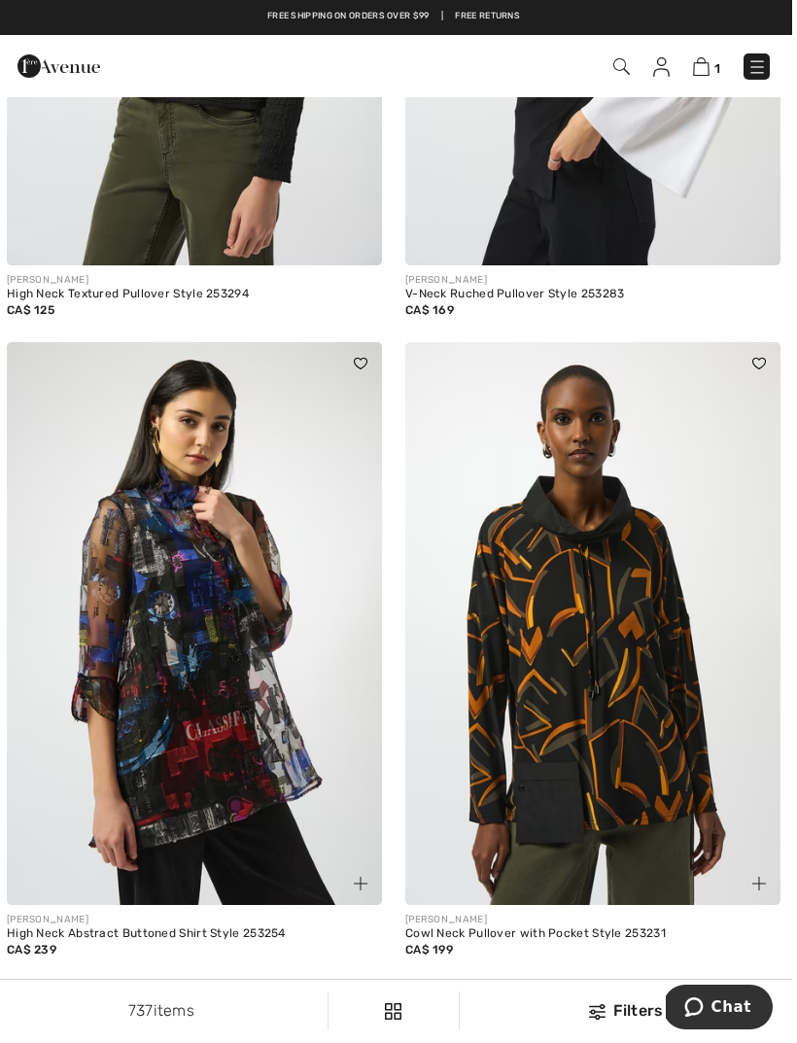
scroll to position [7208, 0]
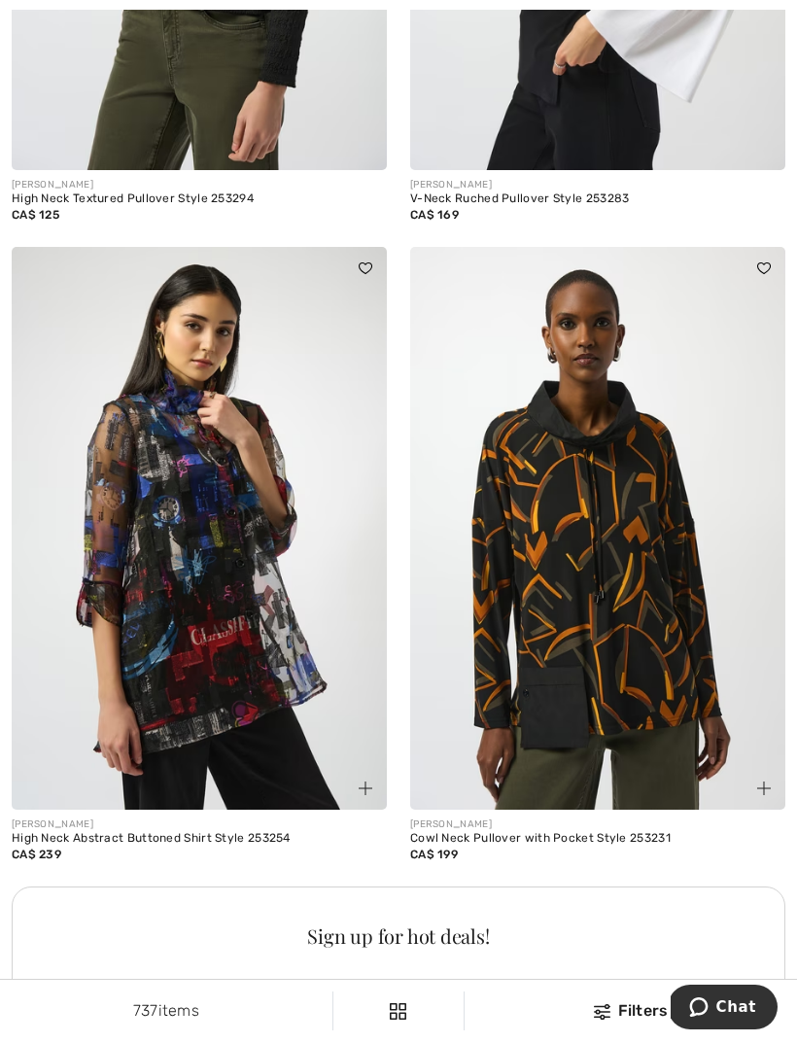
click at [597, 645] on img at bounding box center [597, 528] width 375 height 563
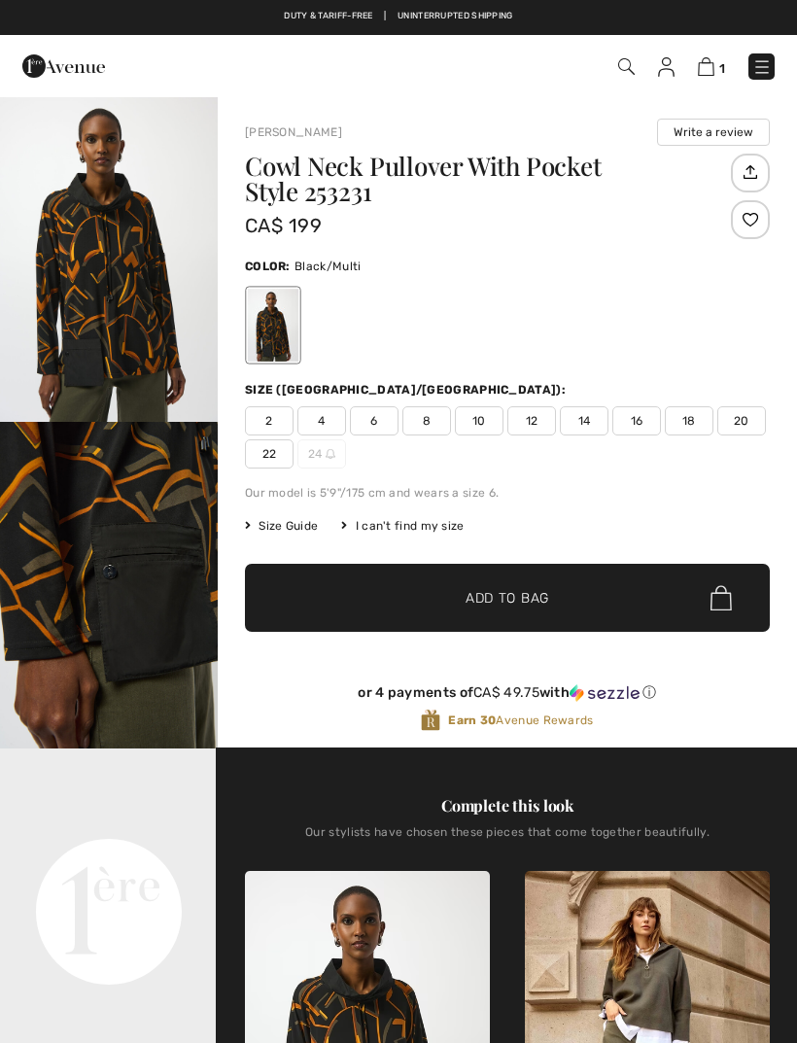
checkbox input "true"
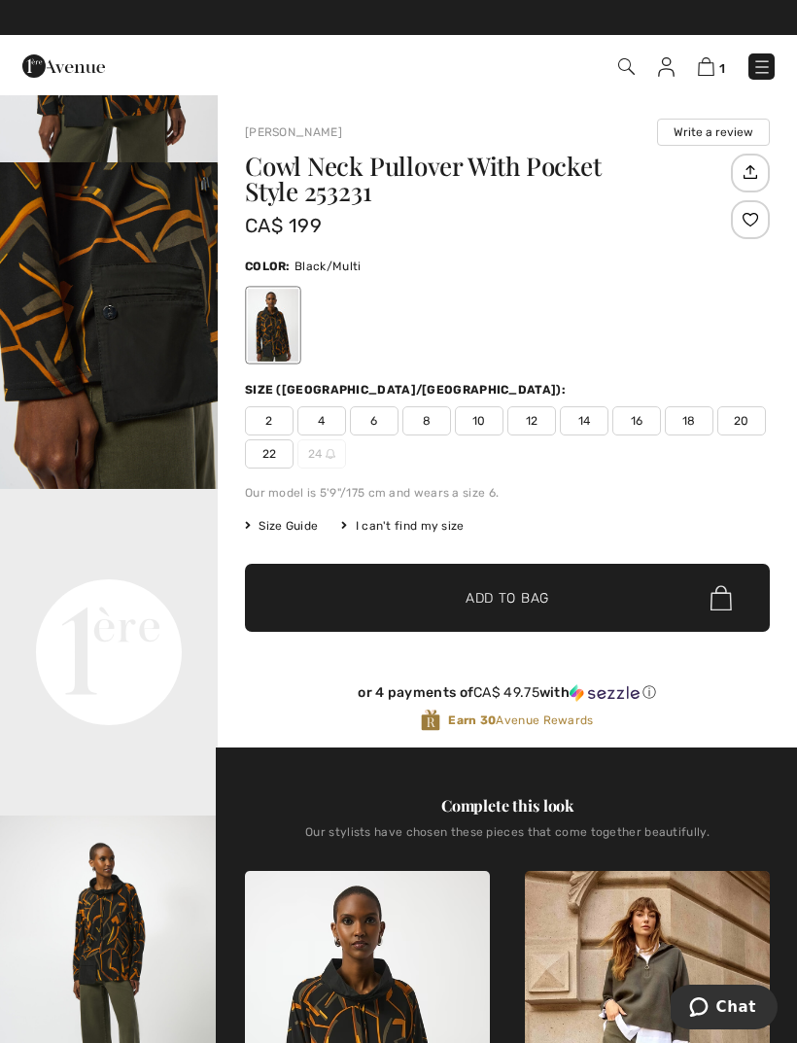
scroll to position [261, 0]
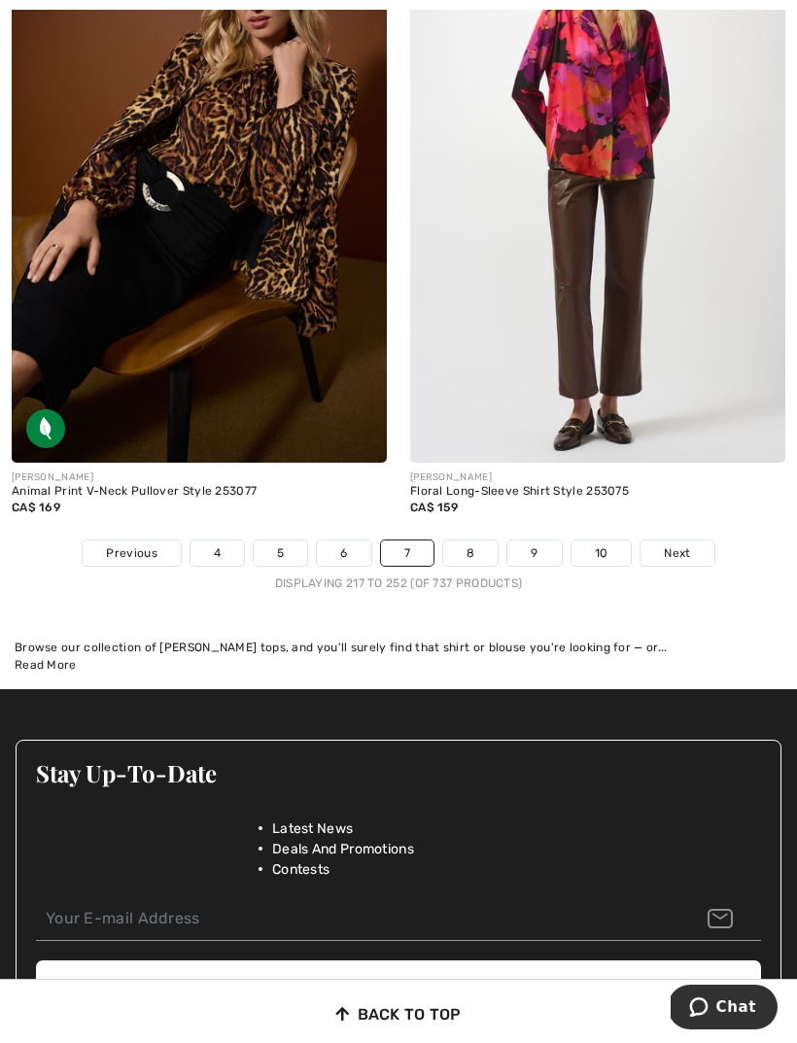
scroll to position [11714, 0]
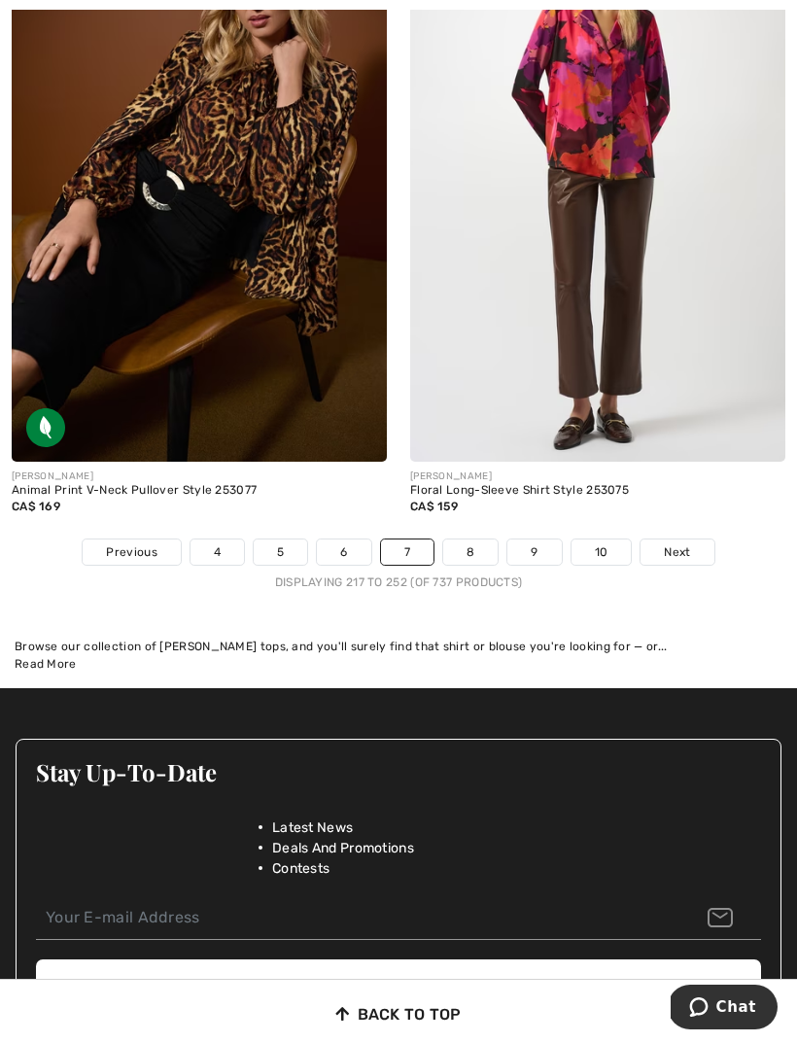
click at [683, 543] on span "Next" at bounding box center [677, 551] width 26 height 17
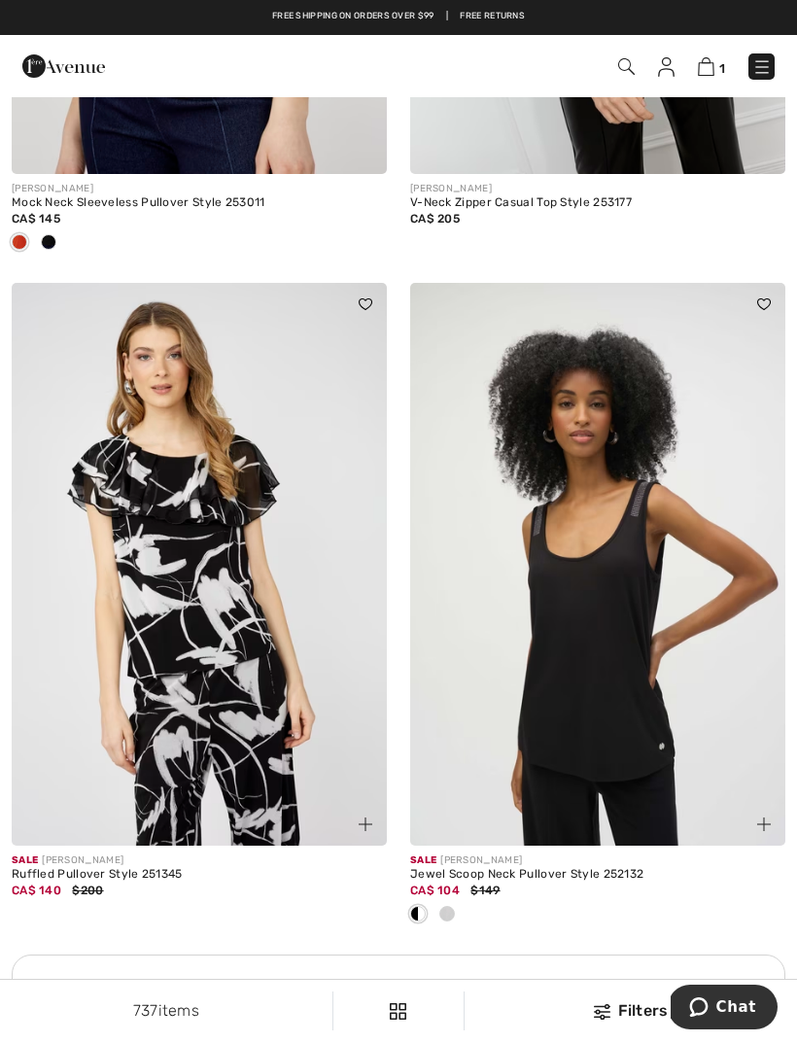
scroll to position [7116, 0]
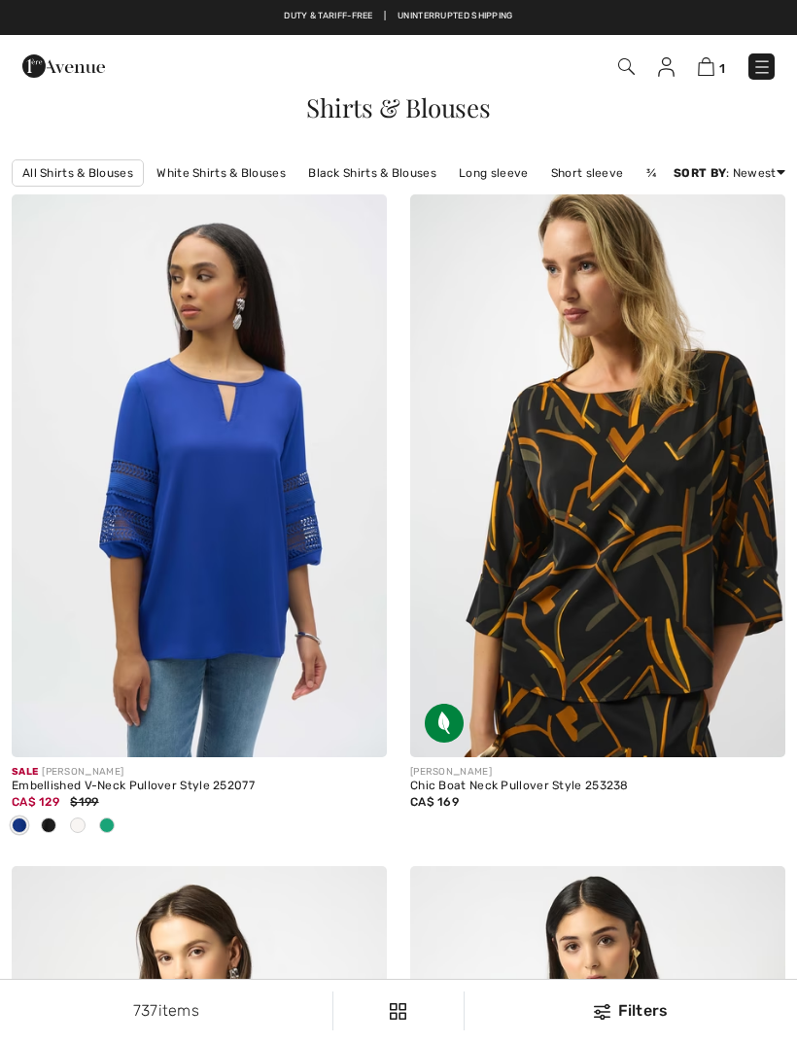
scroll to position [11777, 0]
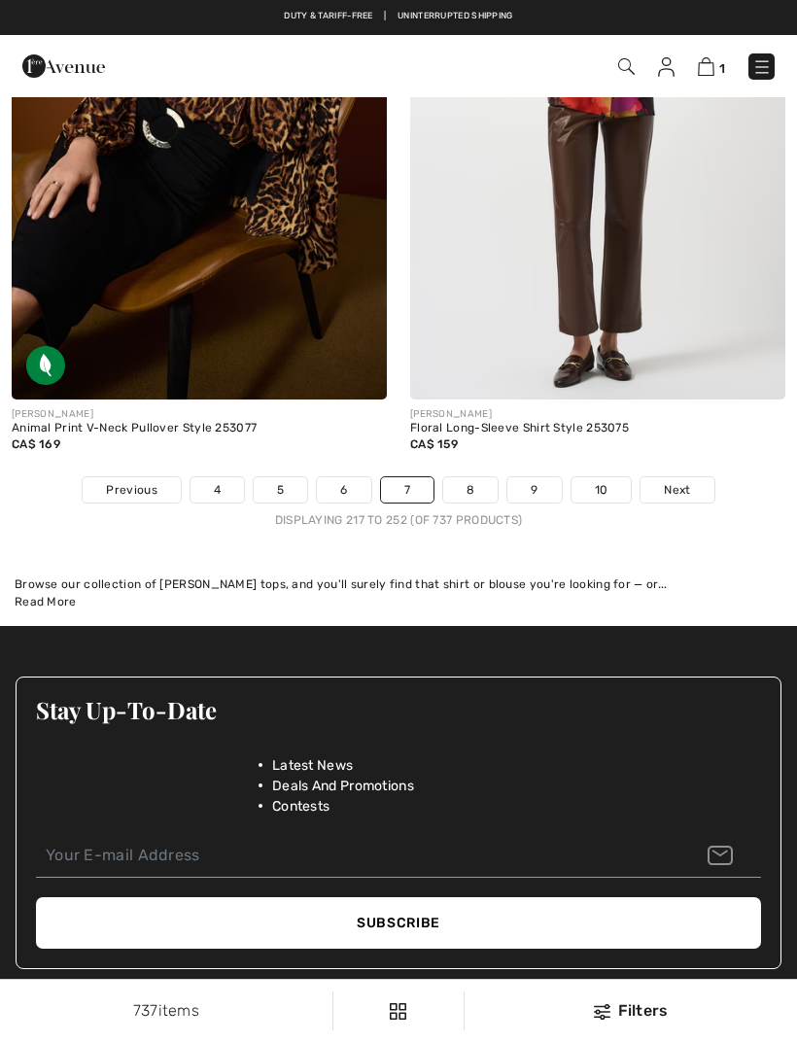
checkbox input "true"
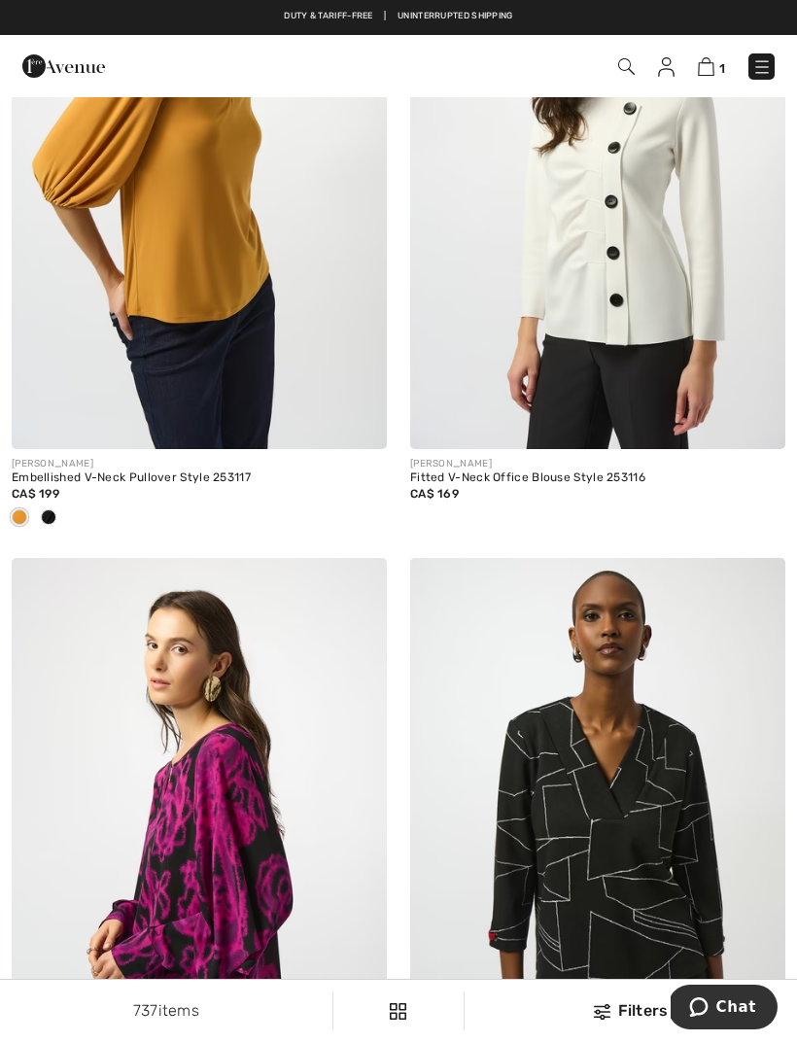
scroll to position [10406, 0]
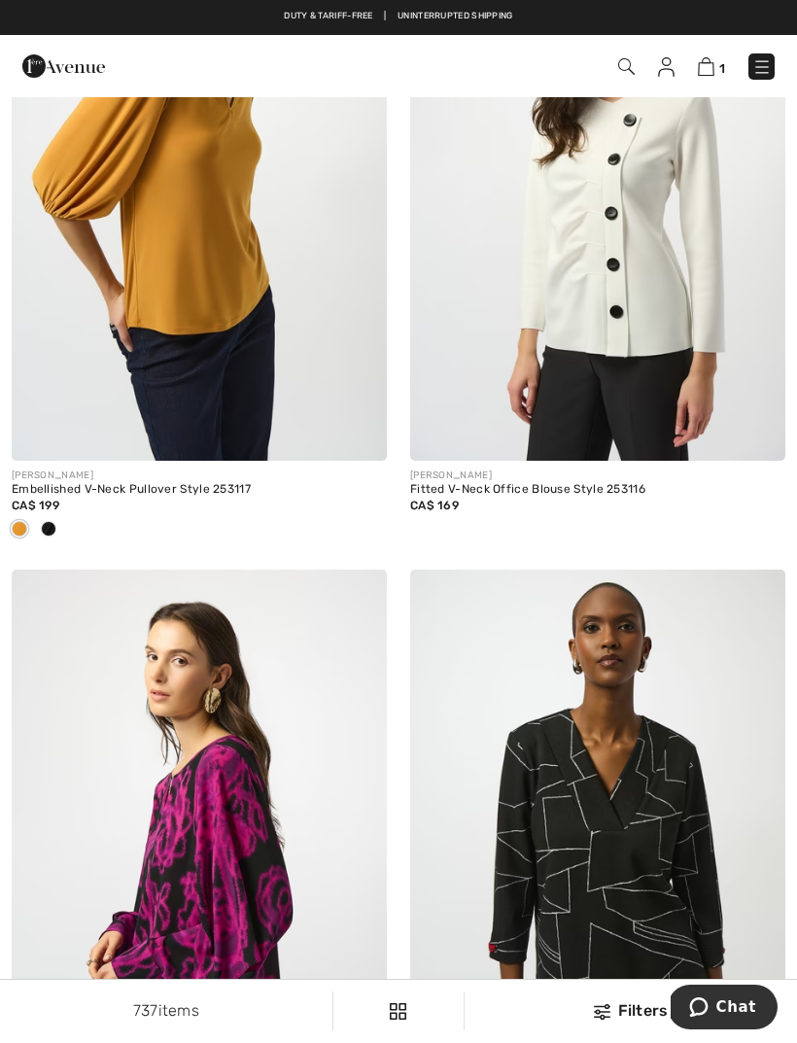
click at [767, 69] on img at bounding box center [761, 66] width 19 height 19
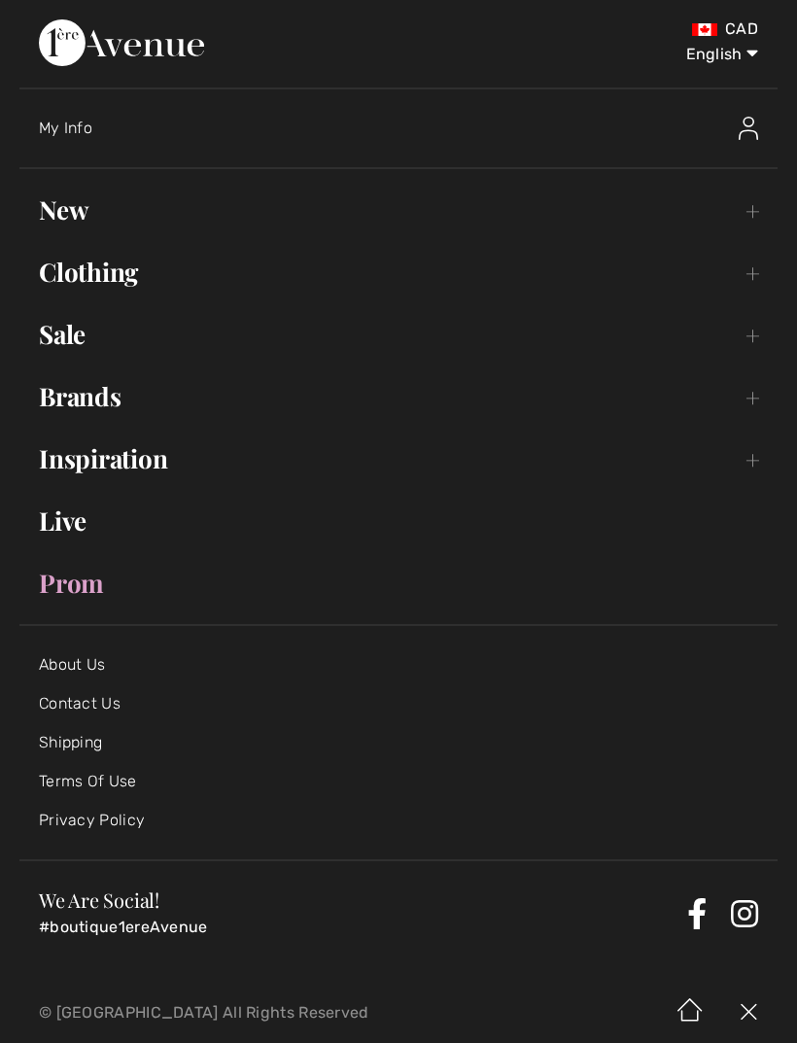
click at [111, 280] on link "Clothing Toggle submenu" at bounding box center [398, 272] width 758 height 43
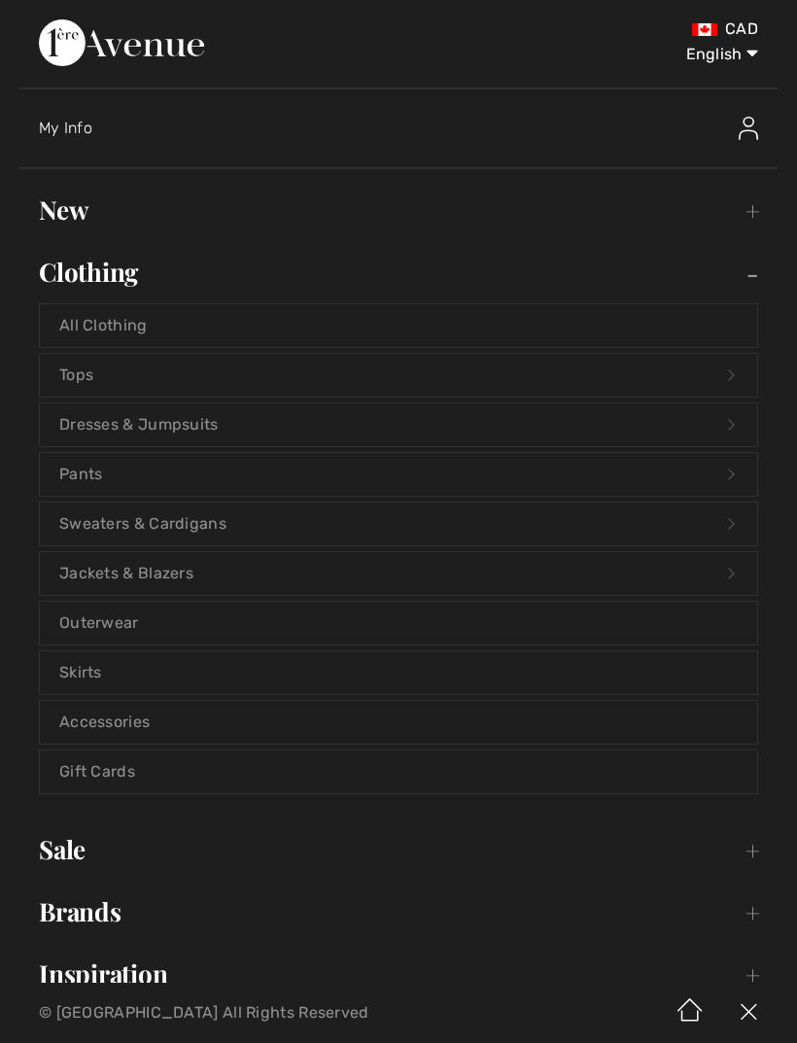
click at [99, 378] on link "Tops Open submenu" at bounding box center [398, 375] width 717 height 43
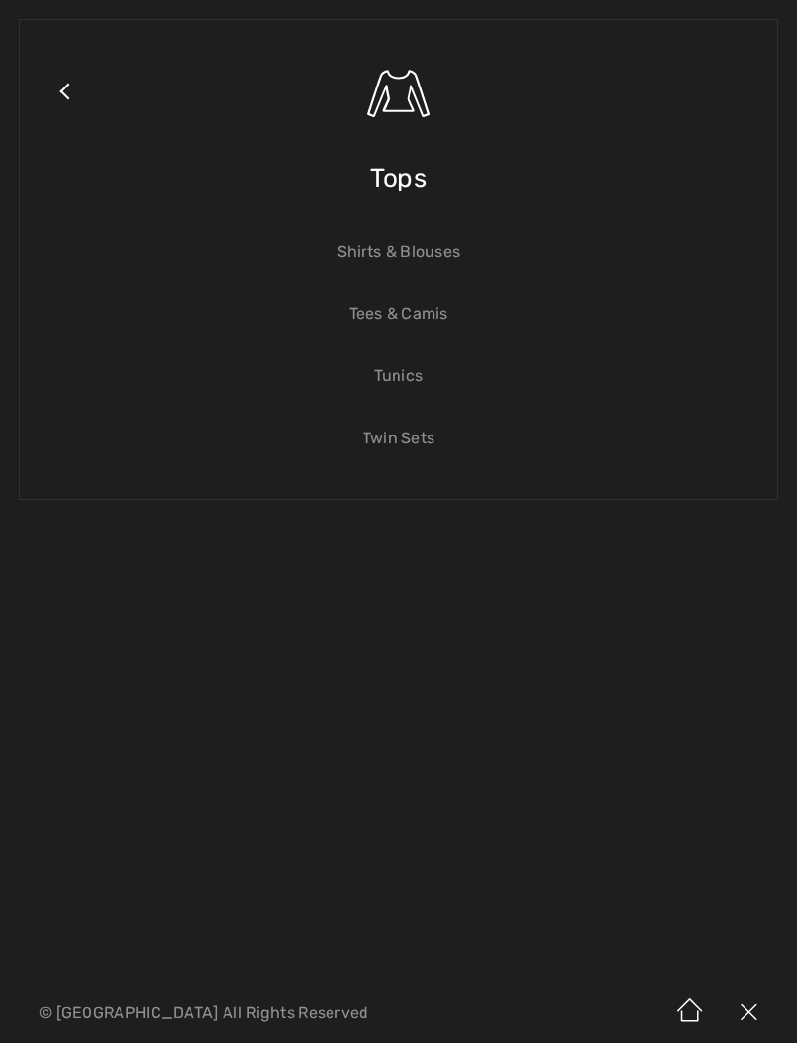
click at [409, 383] on link "Tunics" at bounding box center [398, 376] width 717 height 43
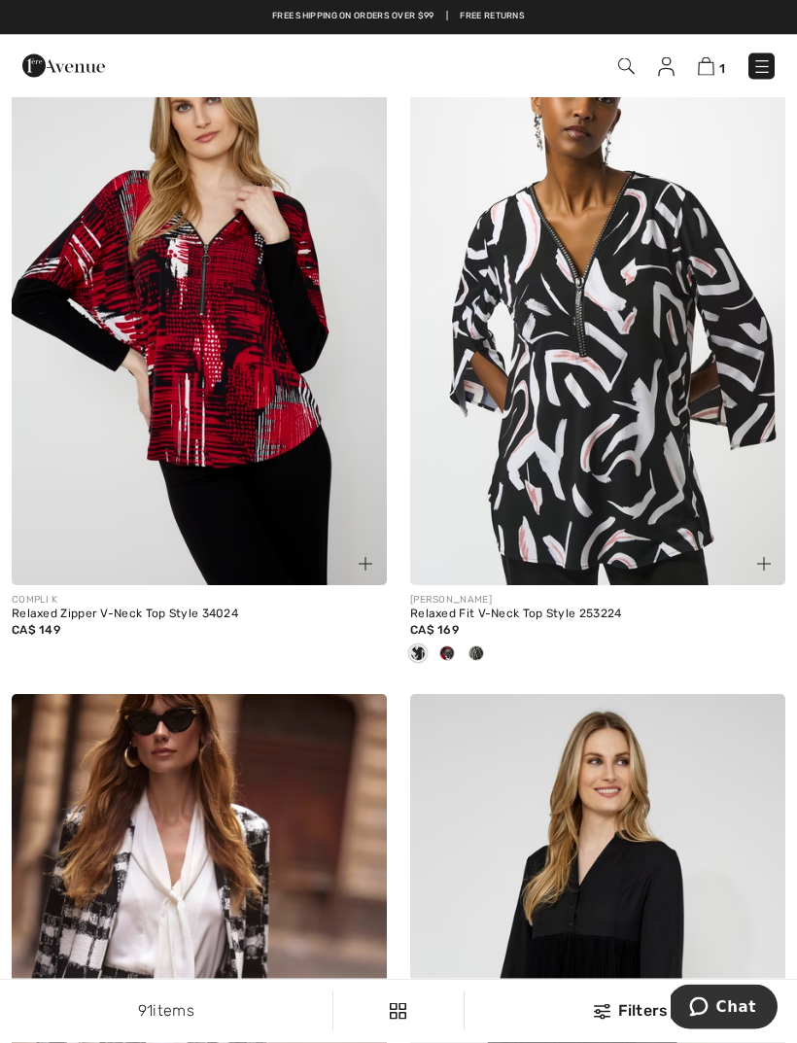
scroll to position [2152, 0]
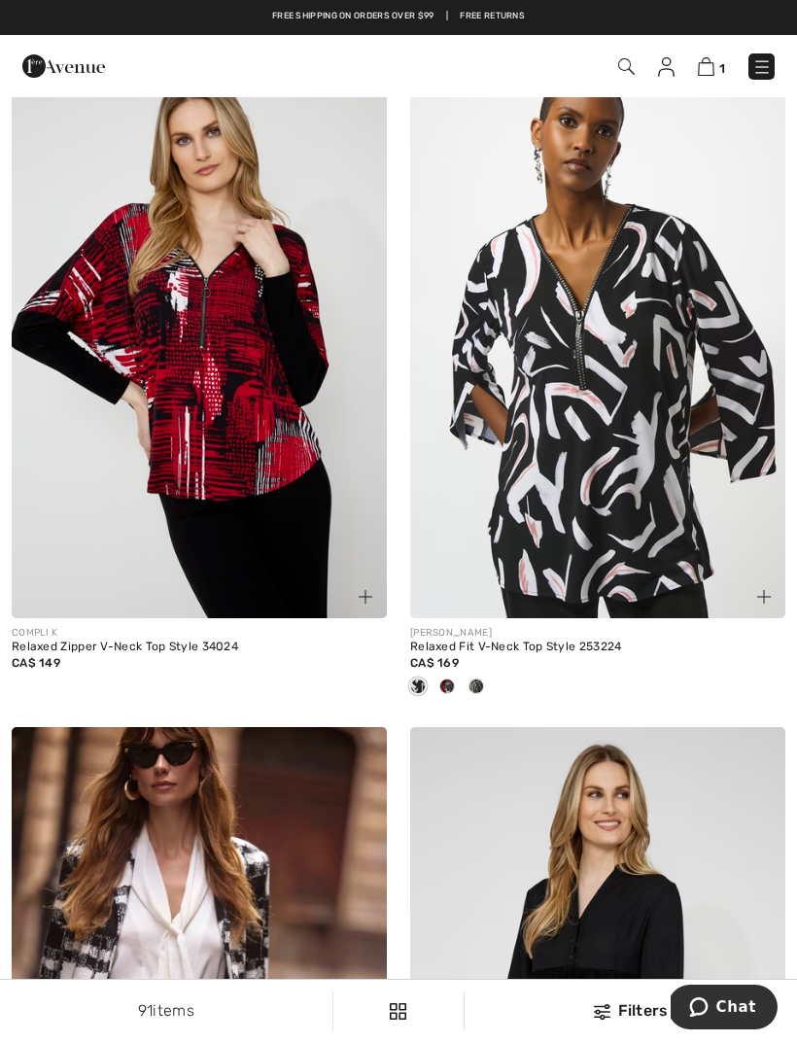
click at [454, 689] on div at bounding box center [446, 687] width 29 height 32
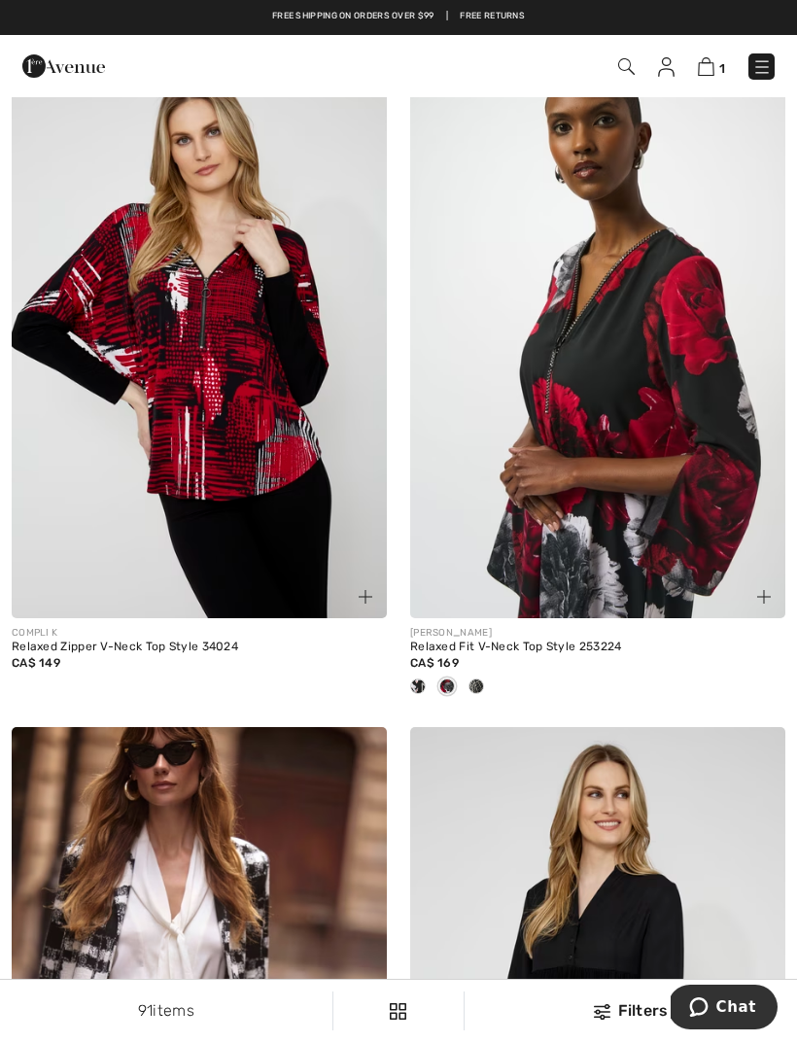
click at [486, 694] on div at bounding box center [476, 687] width 29 height 32
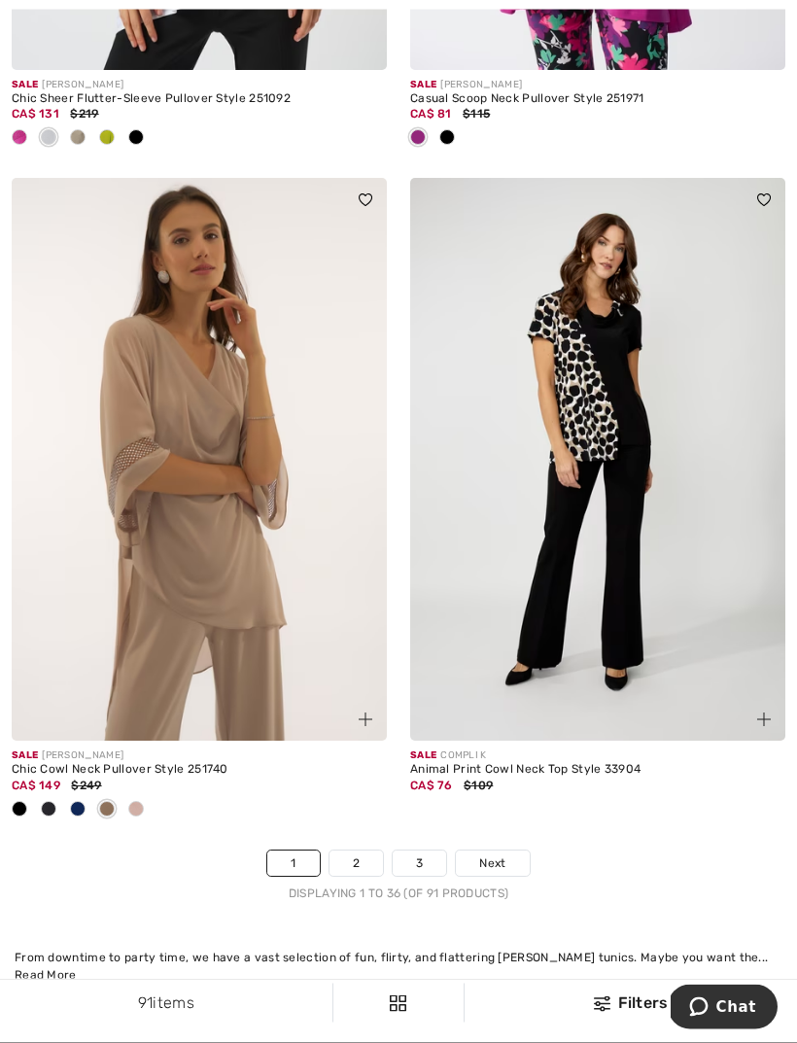
scroll to position [11805, 0]
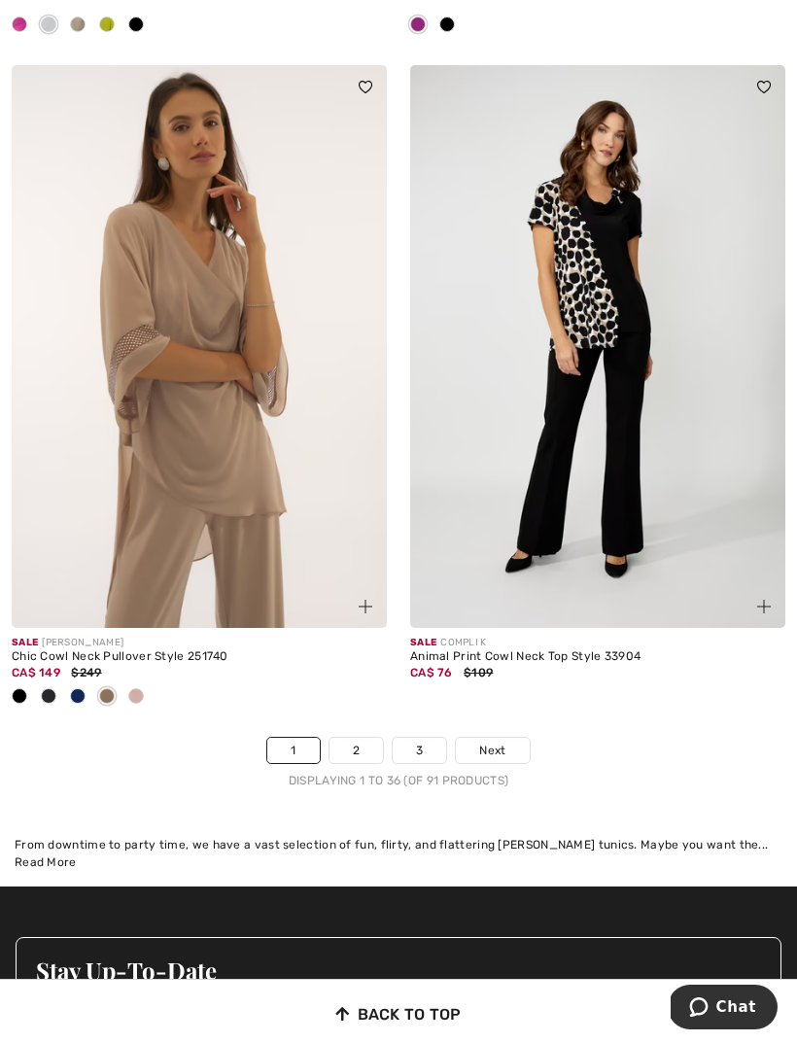
click at [503, 744] on span "Next" at bounding box center [492, 749] width 26 height 17
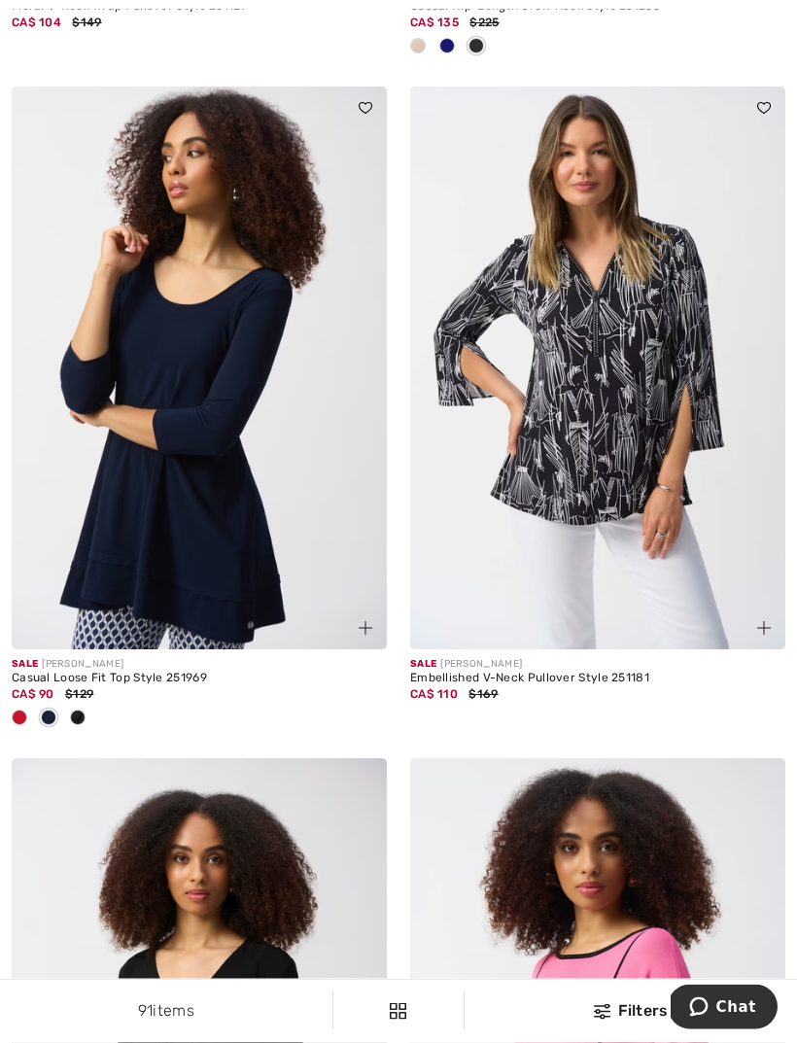
scroll to position [779, 0]
click at [580, 454] on img at bounding box center [597, 367] width 375 height 563
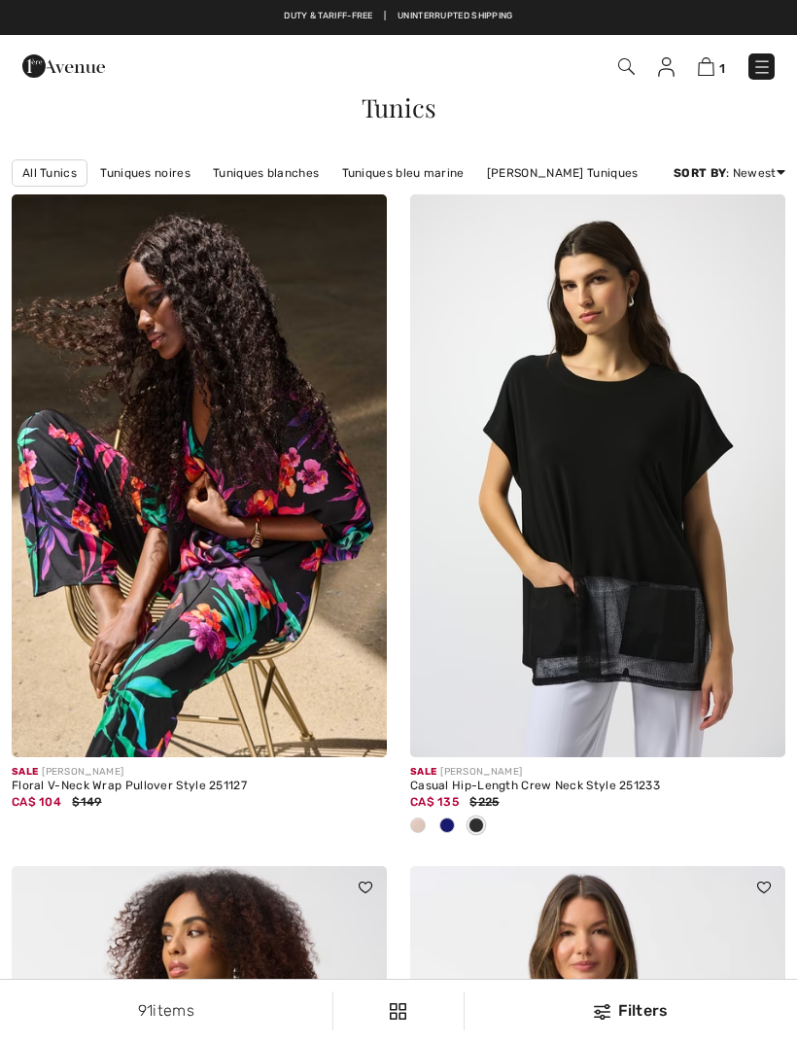
scroll to position [841, 0]
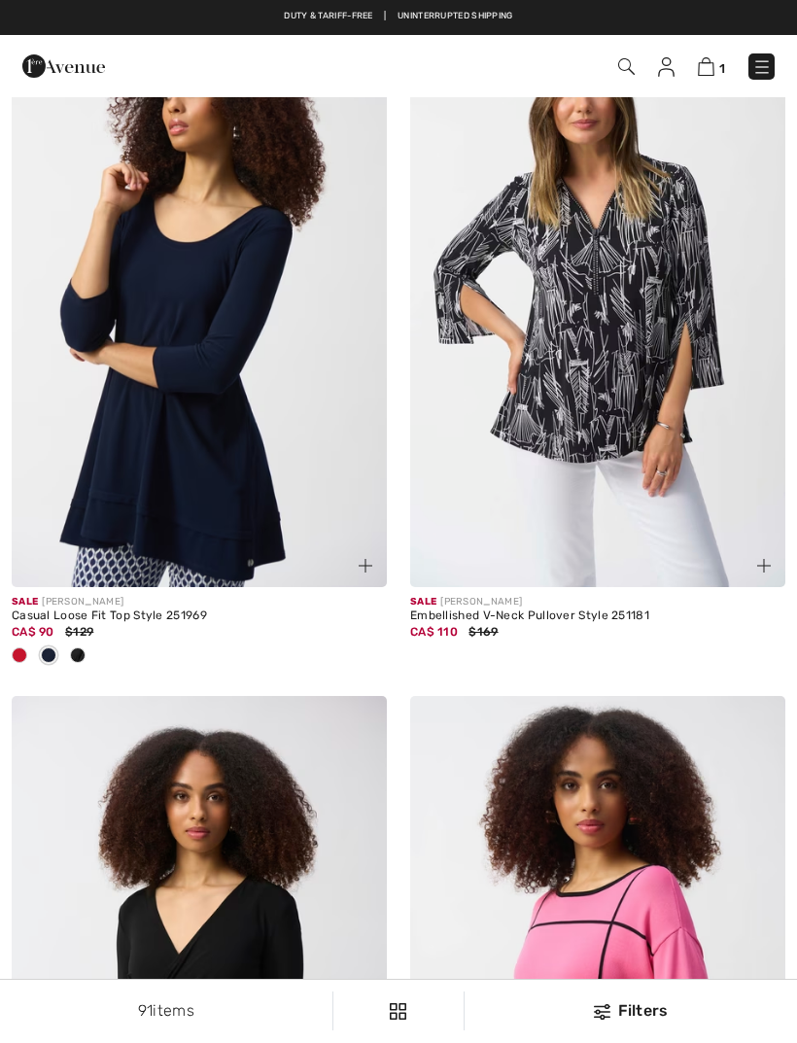
checkbox input "true"
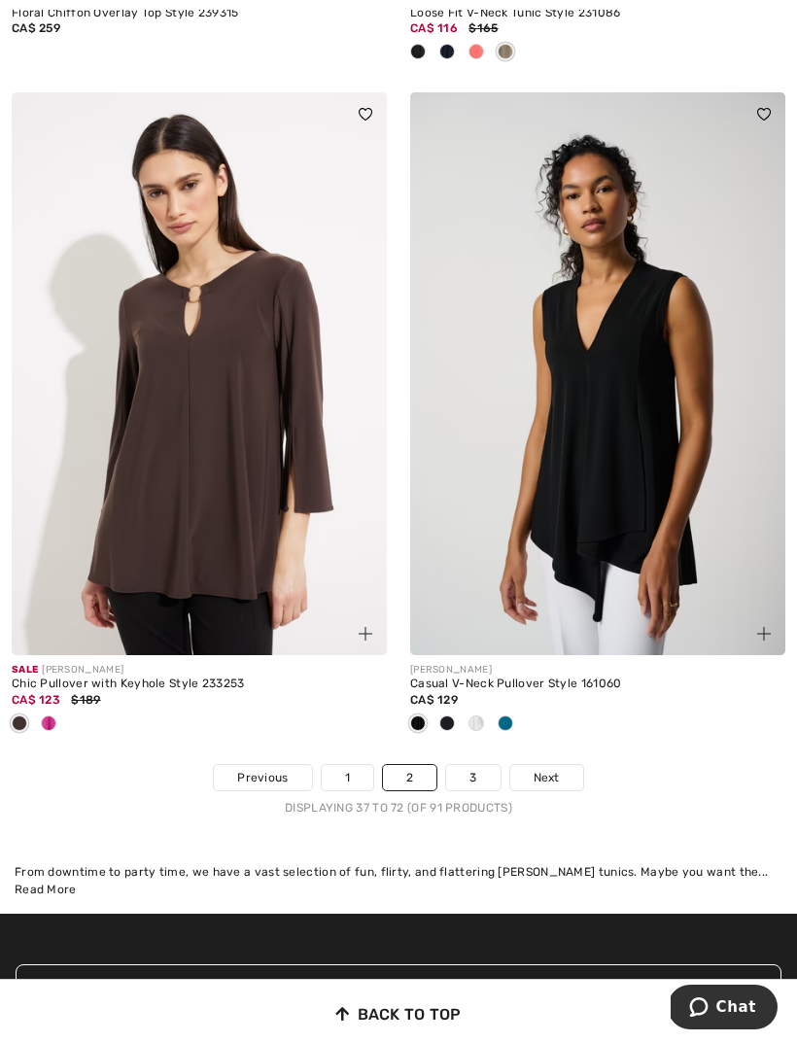
scroll to position [11778, 0]
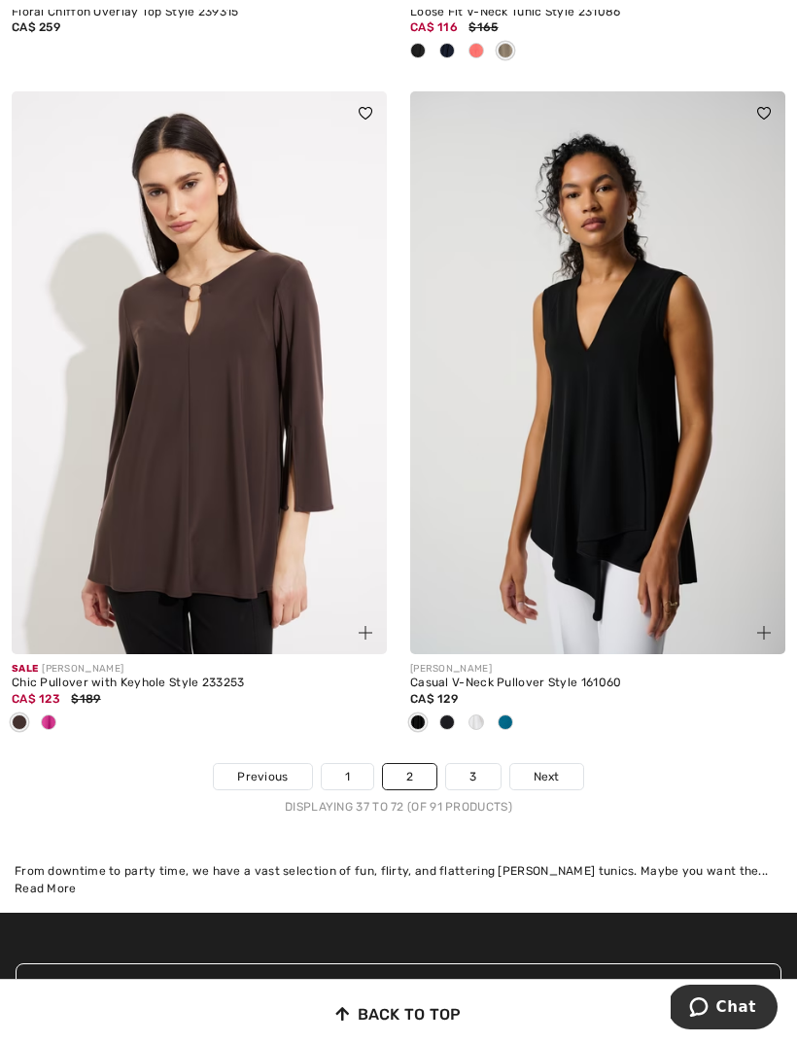
click at [543, 769] on span "Next" at bounding box center [546, 776] width 26 height 17
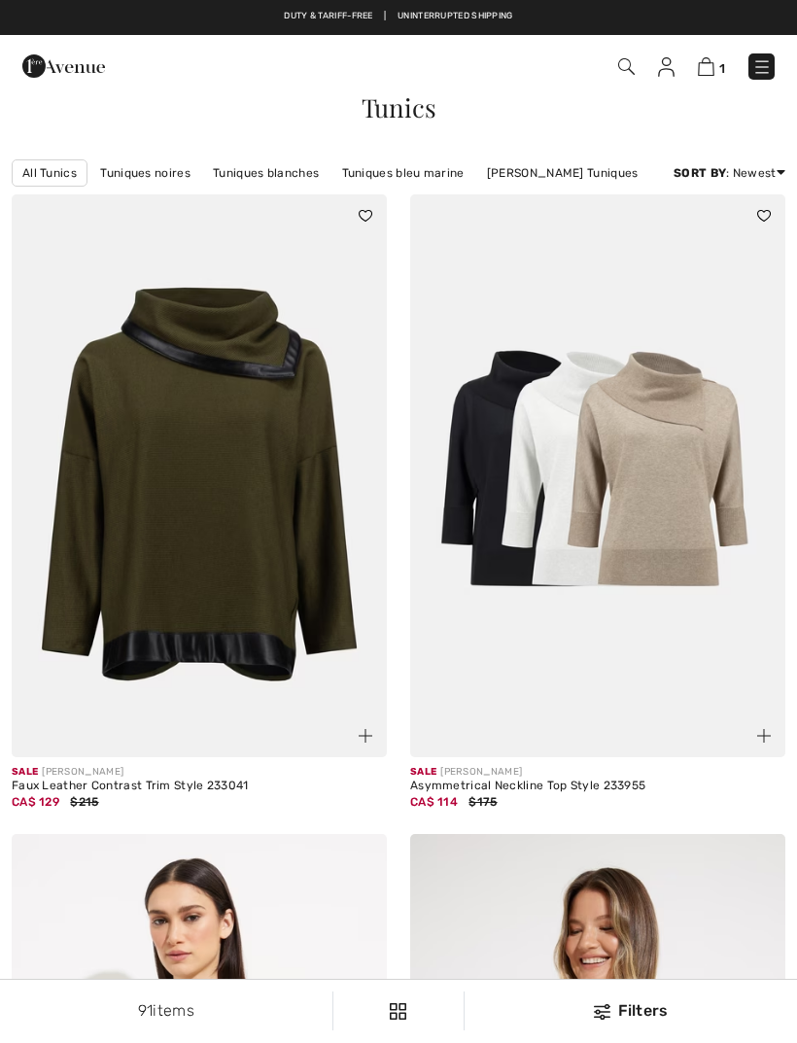
checkbox input "true"
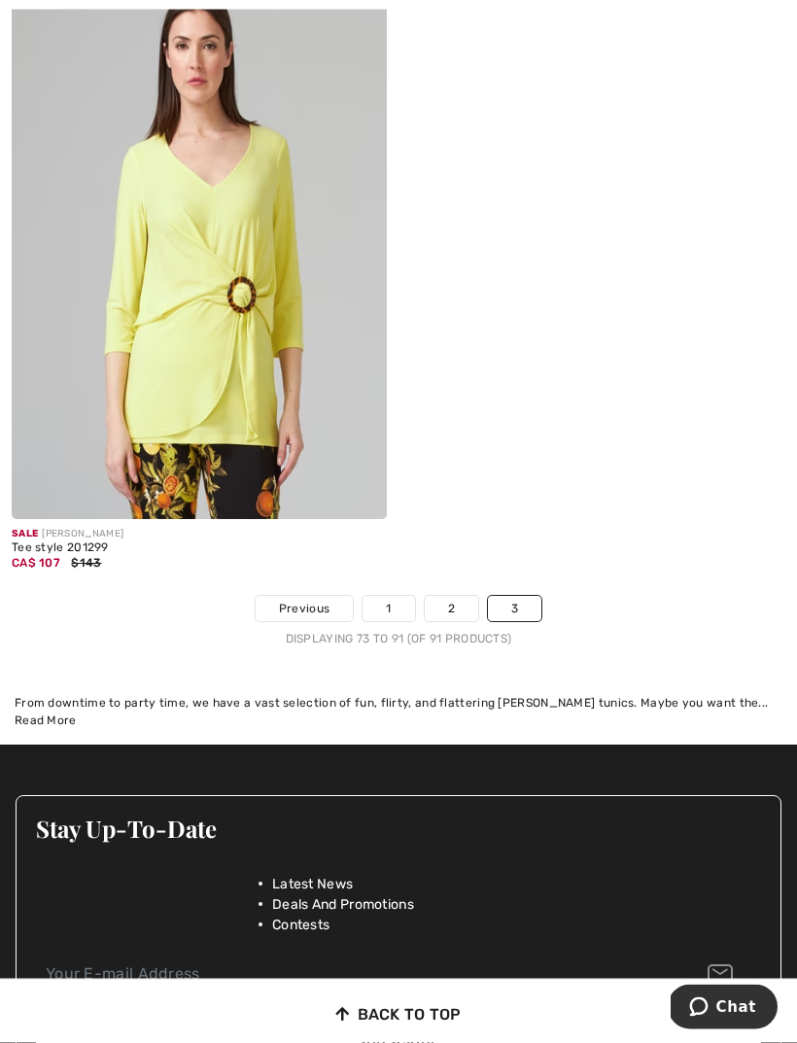
scroll to position [6216, 0]
